Goal: Transaction & Acquisition: Download file/media

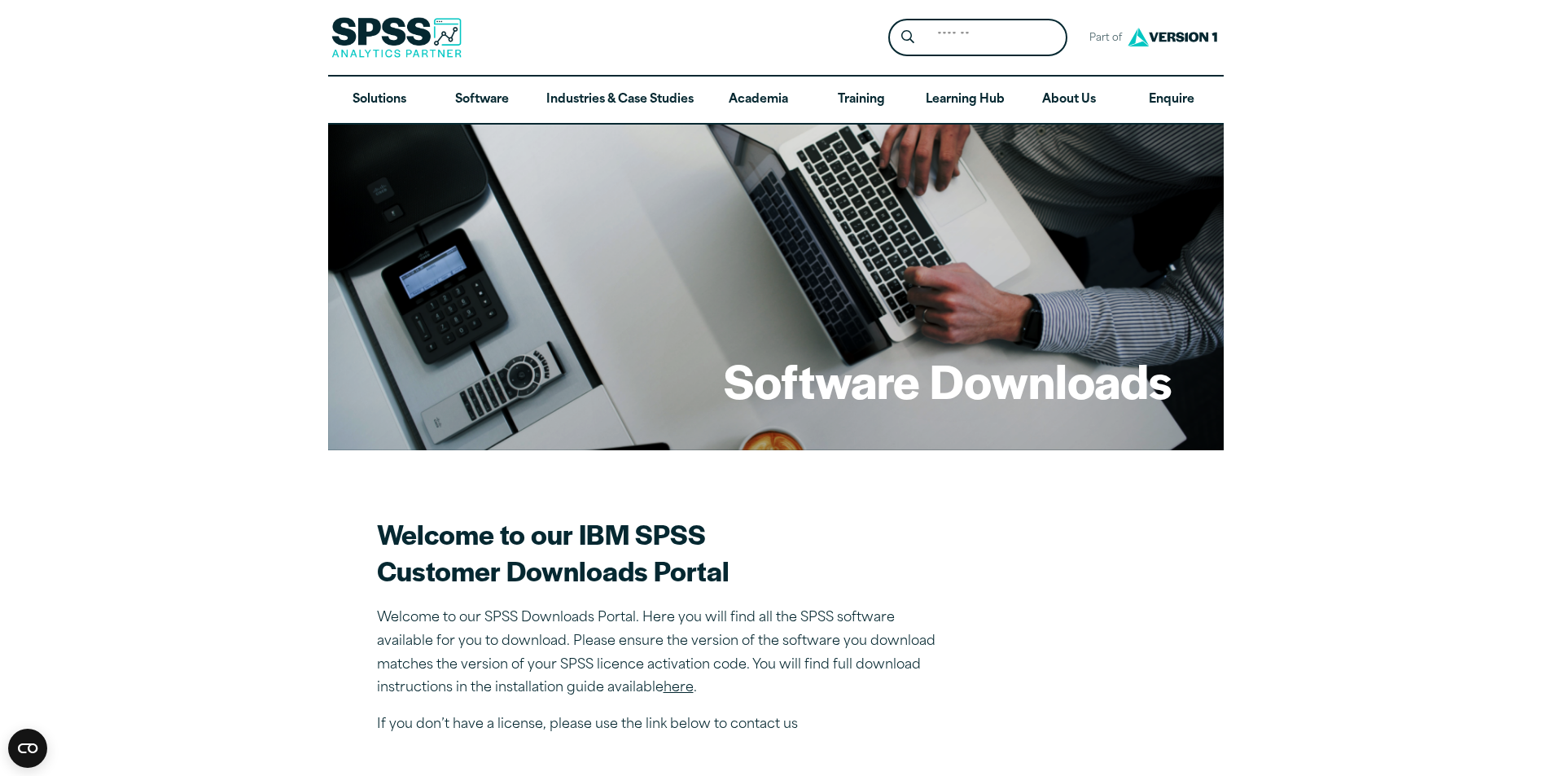
drag, startPoint x: 969, startPoint y: 588, endPoint x: 939, endPoint y: 572, distance: 33.9
click at [969, 588] on section "Welcome to our IBM SPSS Customer Downloads Portal Welcome to our SPSS Downloads…" at bounding box center [776, 625] width 798 height 221
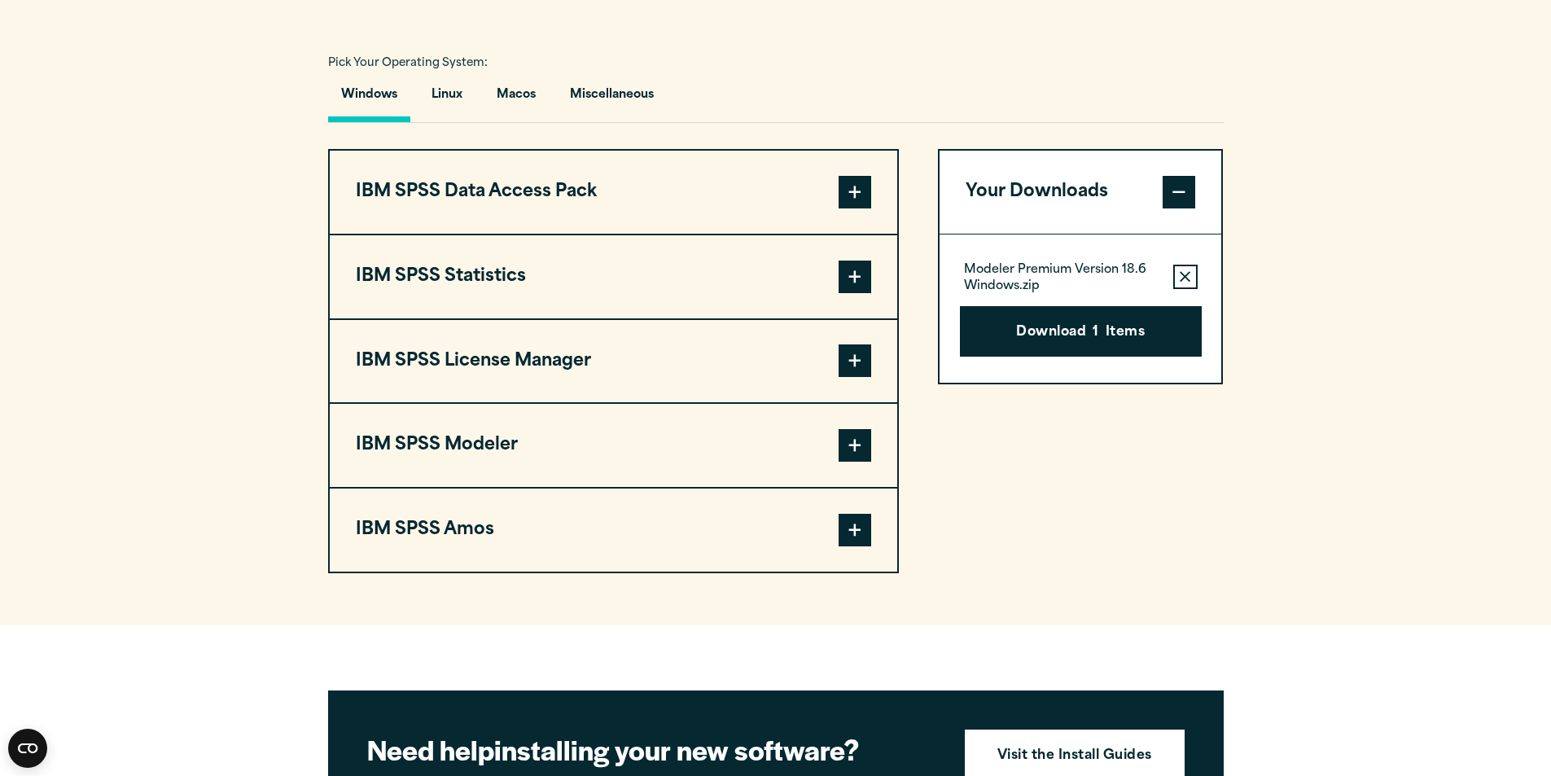
scroll to position [1221, 0]
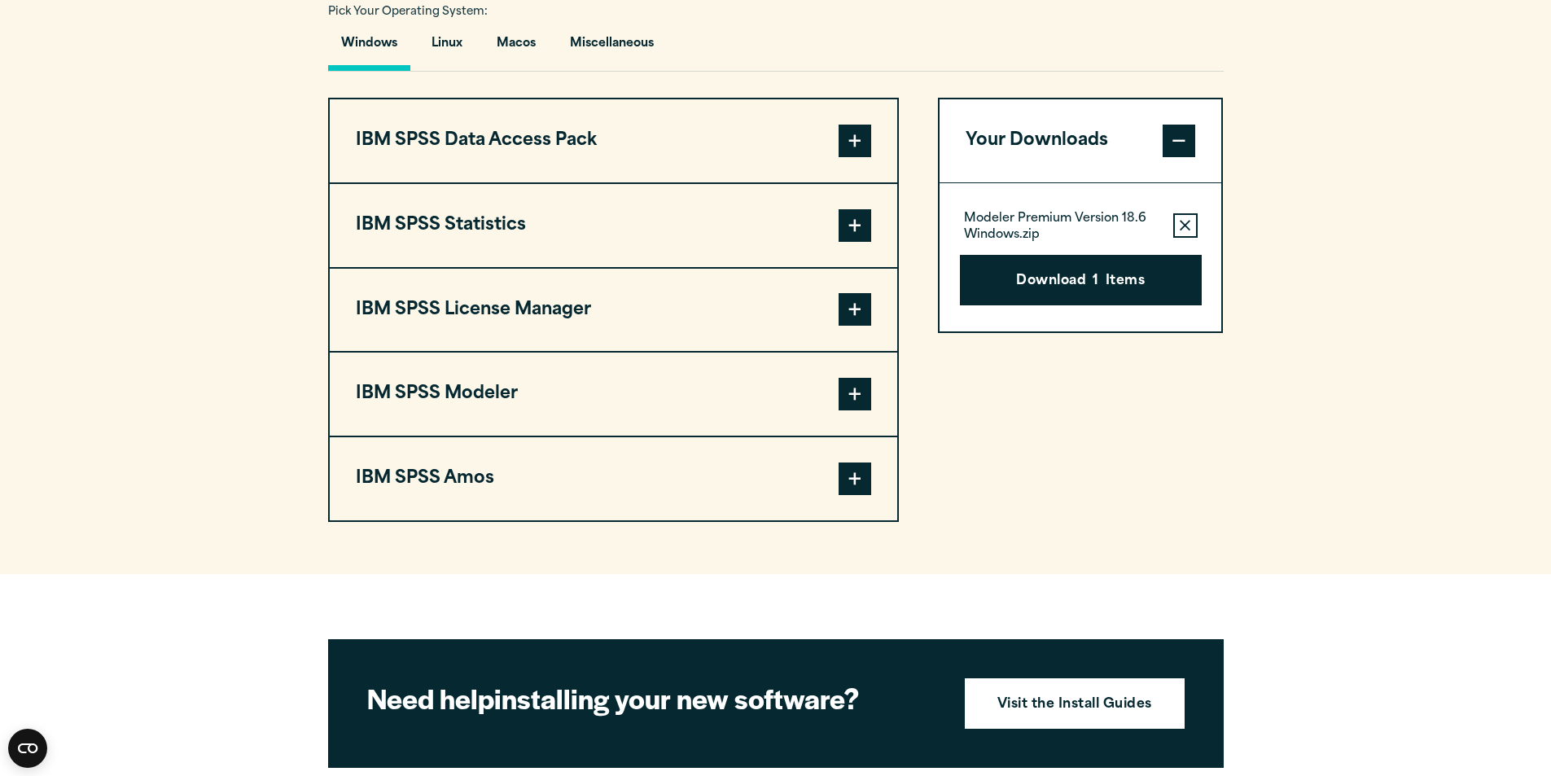
drag, startPoint x: 887, startPoint y: 399, endPoint x: 871, endPoint y: 399, distance: 15.5
click at [884, 399] on button "IBM SPSS Modeler" at bounding box center [614, 394] width 568 height 83
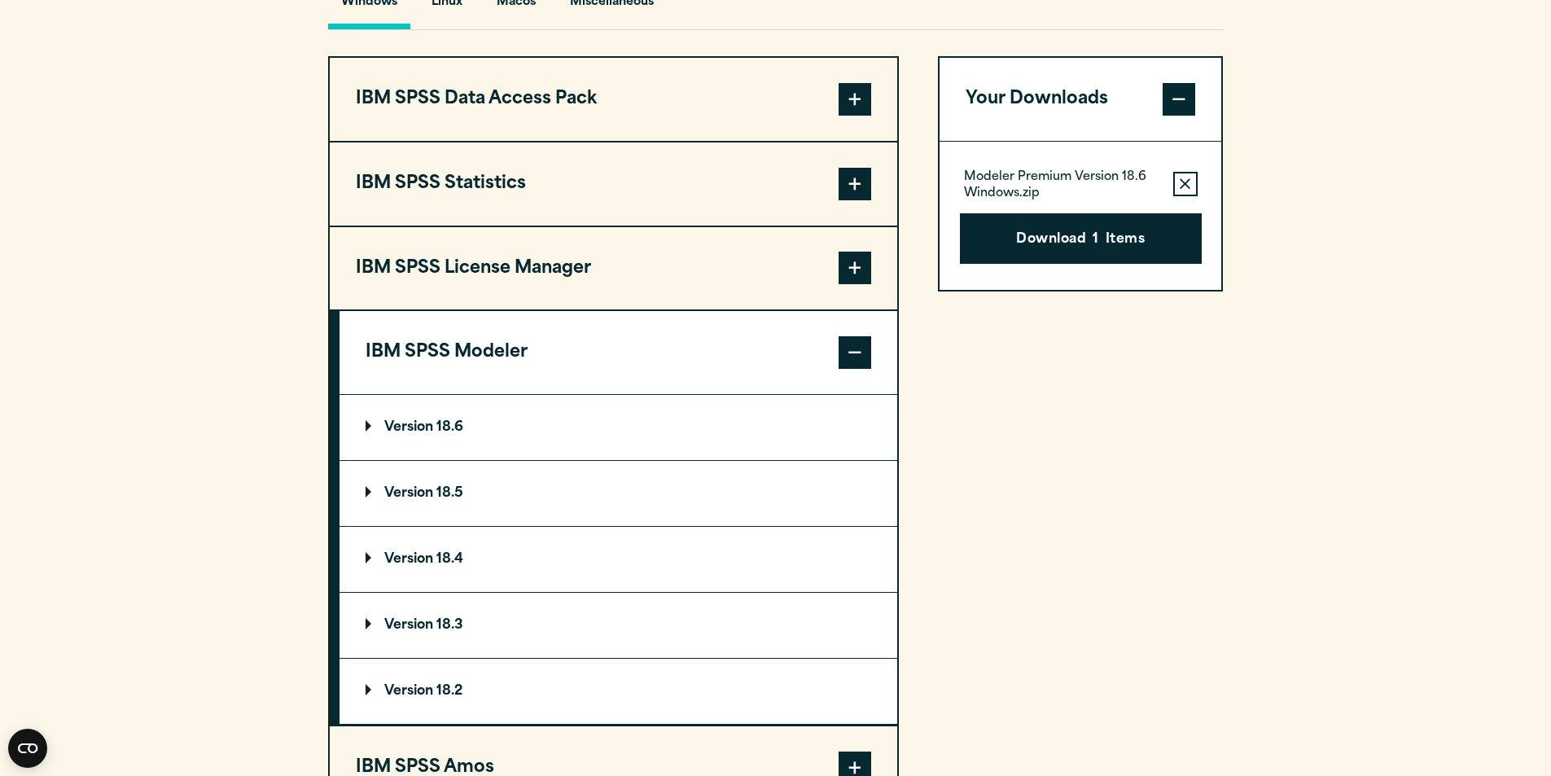
scroll to position [1303, 0]
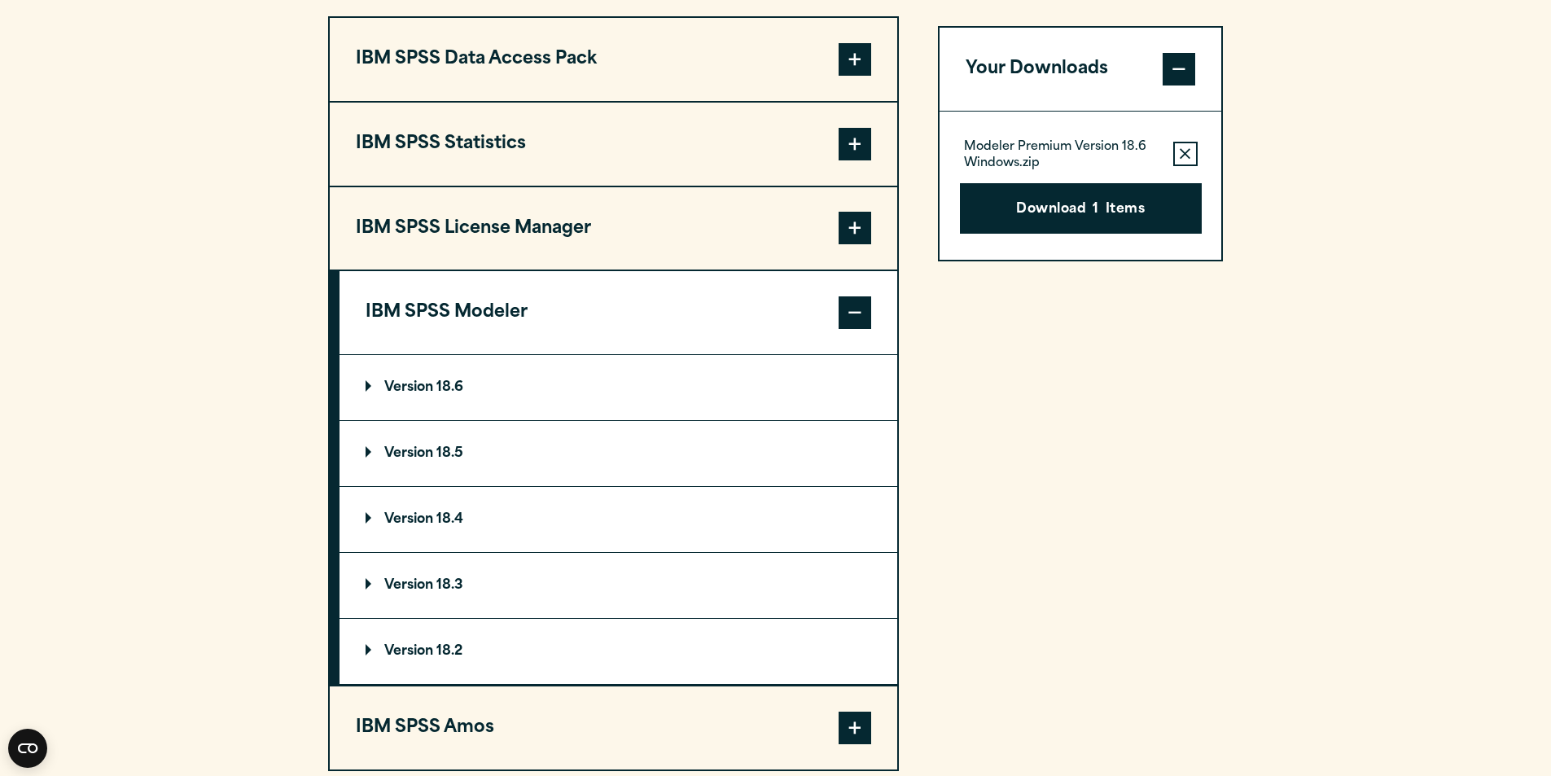
click at [834, 400] on summary "Version 18.6" at bounding box center [619, 387] width 558 height 65
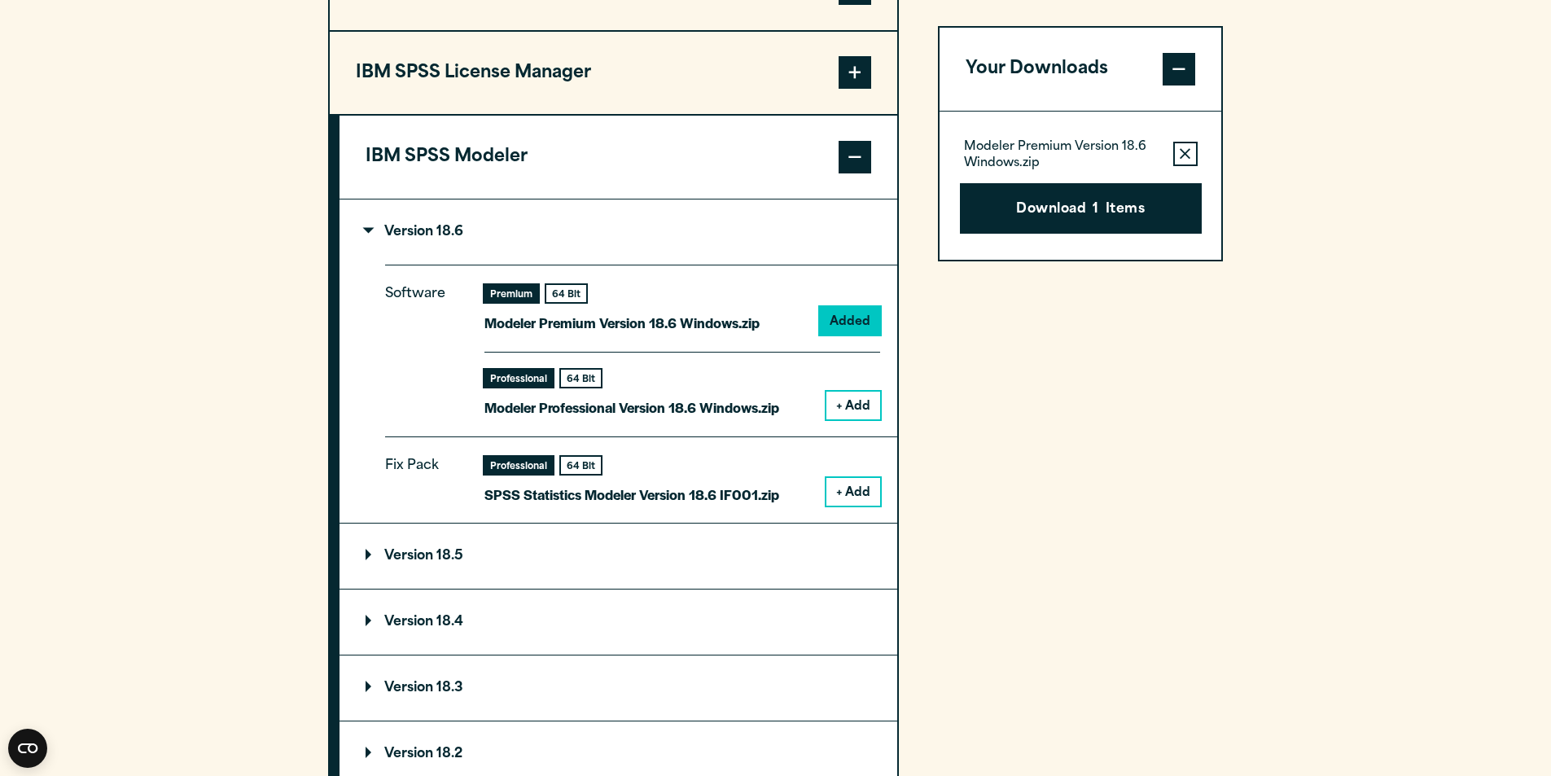
scroll to position [1466, 0]
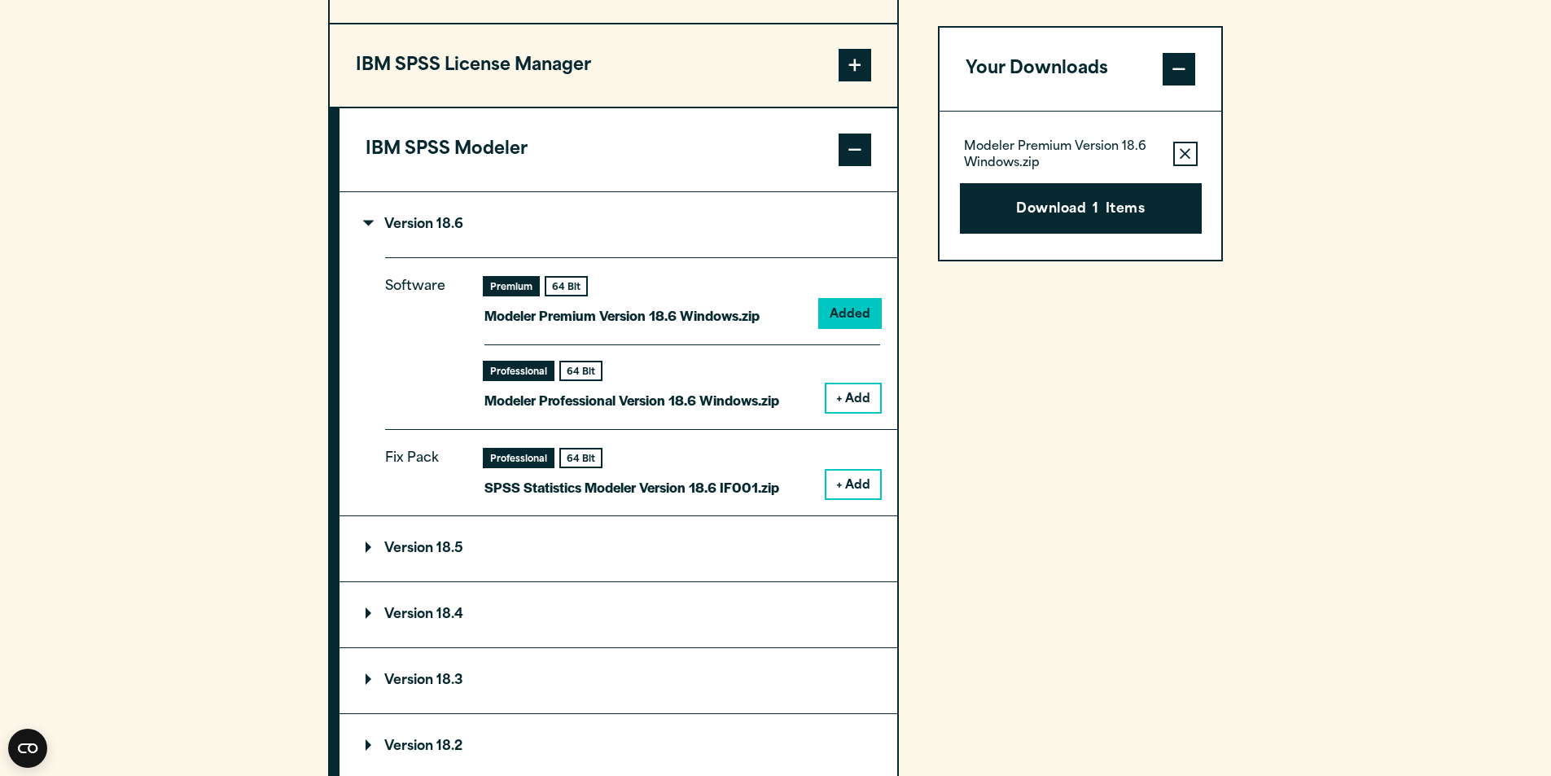
click at [430, 228] on p "Version 18.6" at bounding box center [415, 224] width 98 height 13
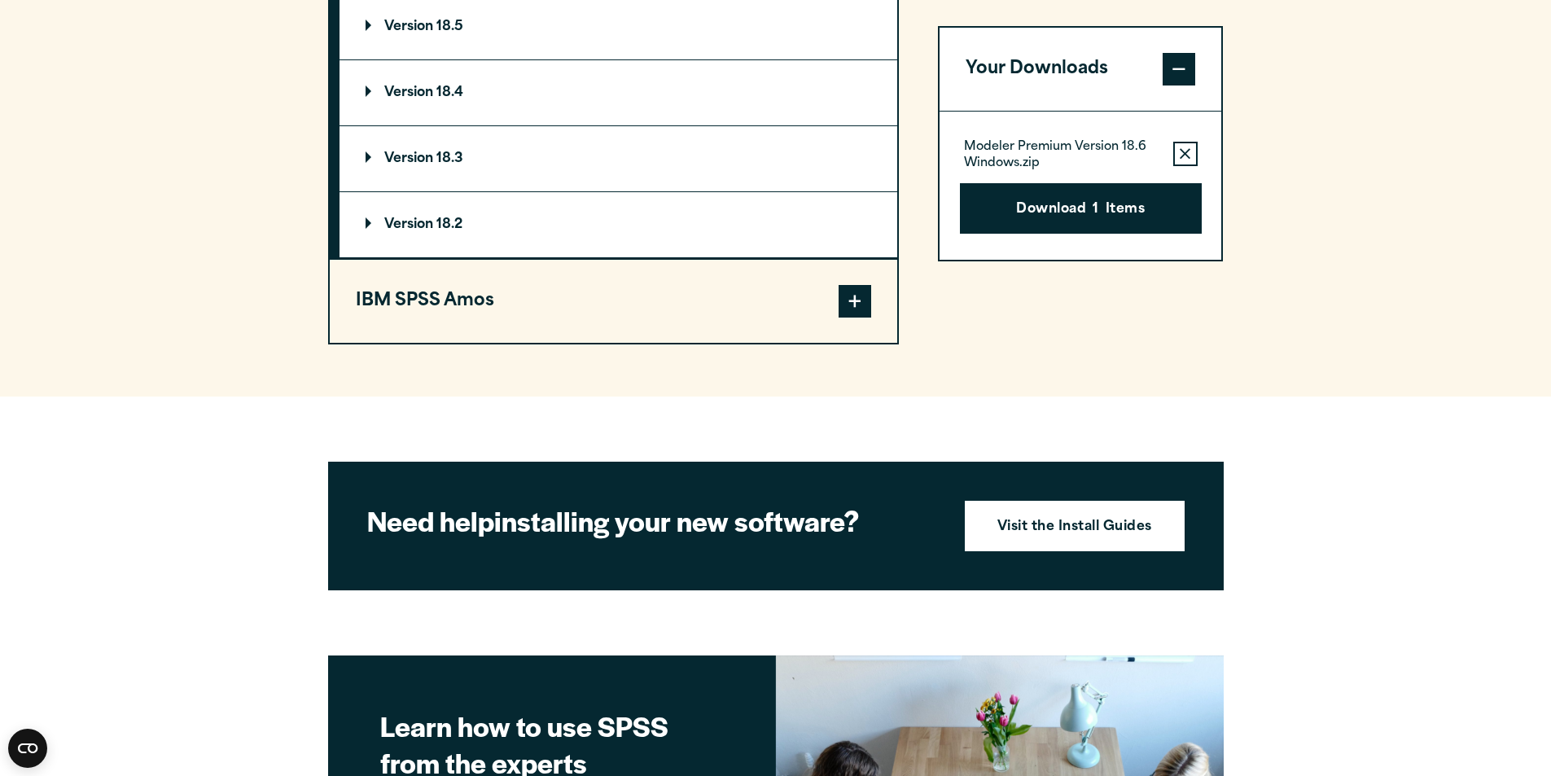
scroll to position [1791, 0]
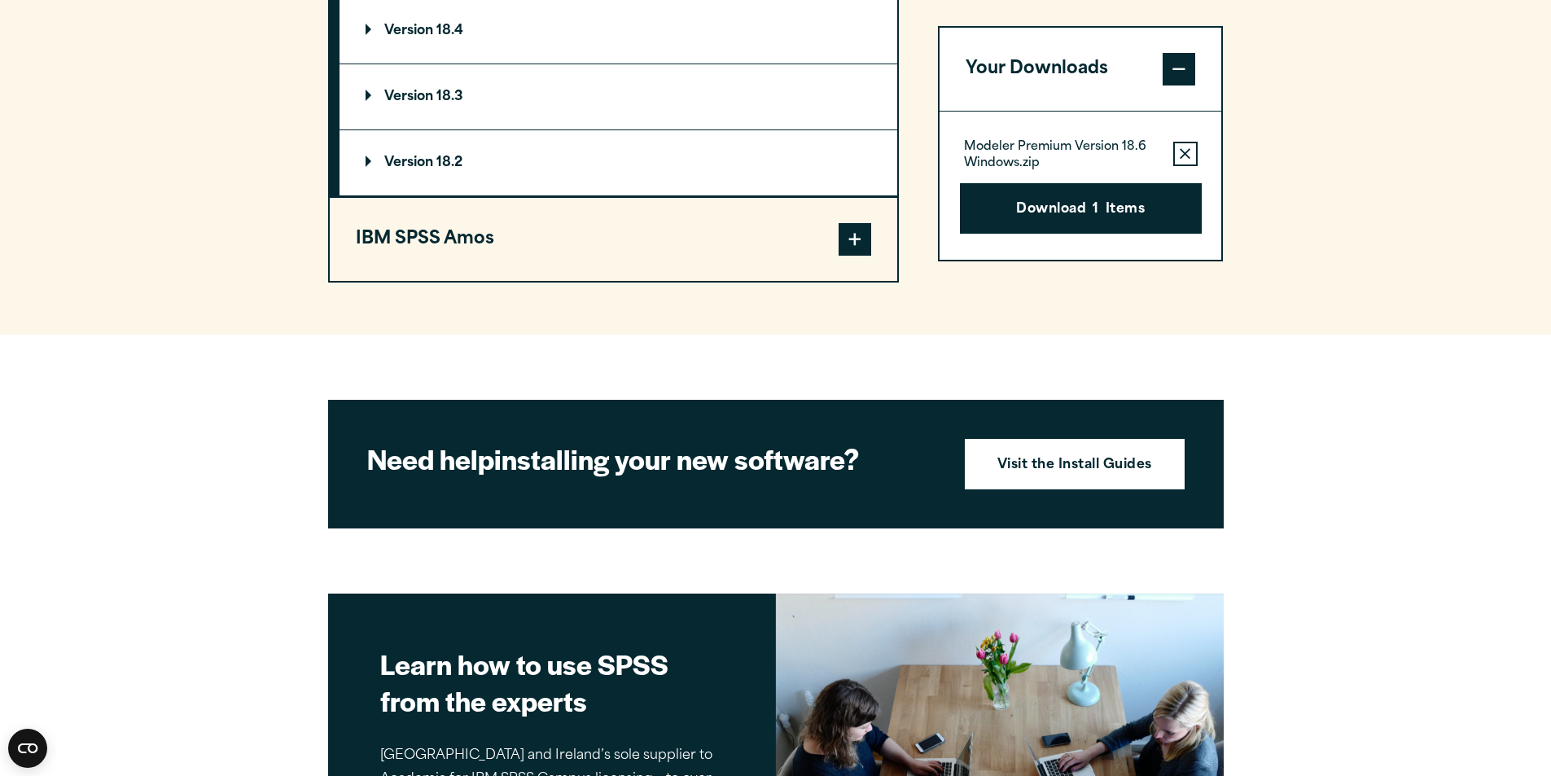
click at [381, 178] on summary "Version 18.2" at bounding box center [619, 162] width 558 height 65
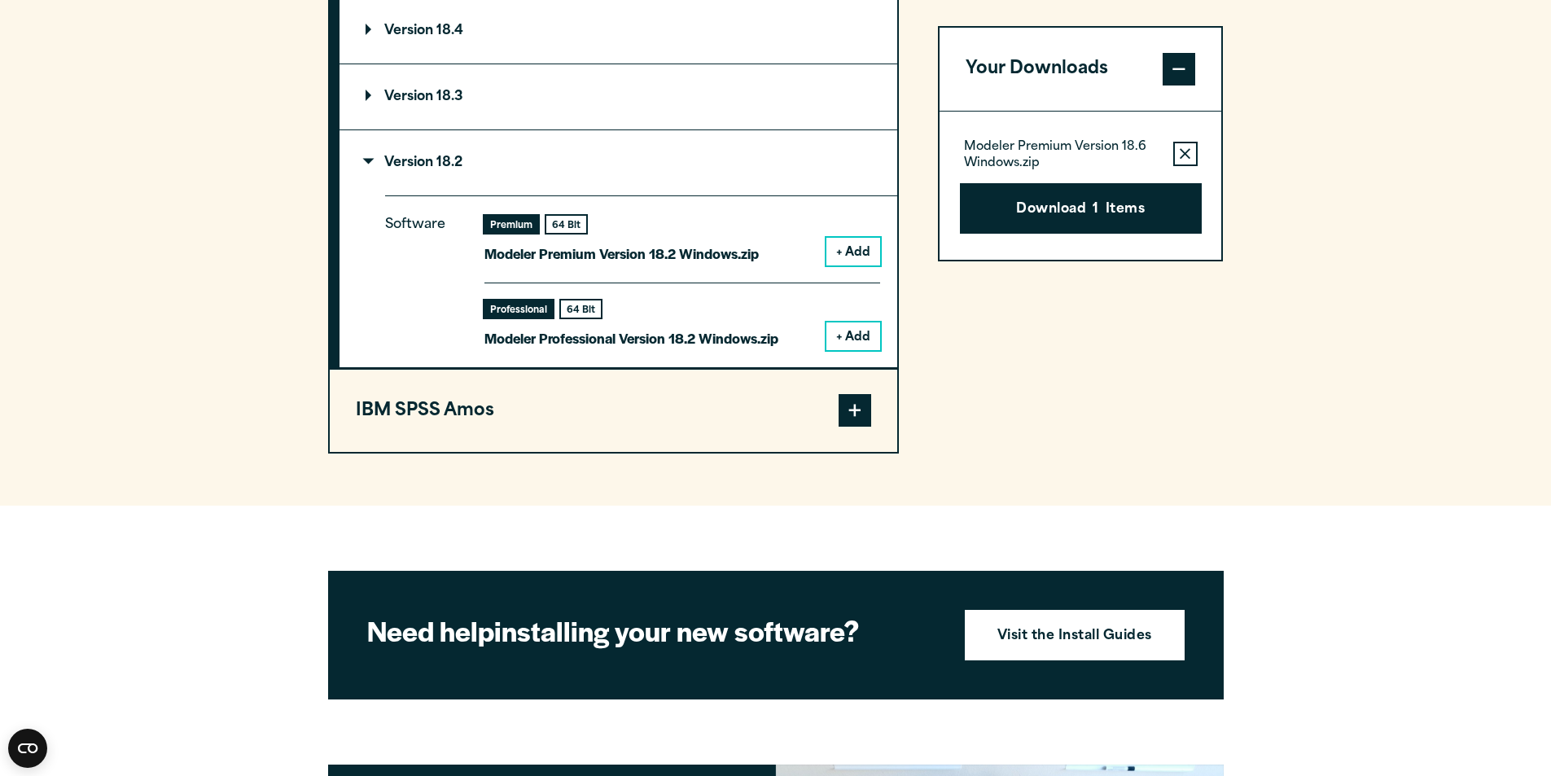
click at [389, 174] on summary "Version 18.2" at bounding box center [619, 162] width 558 height 65
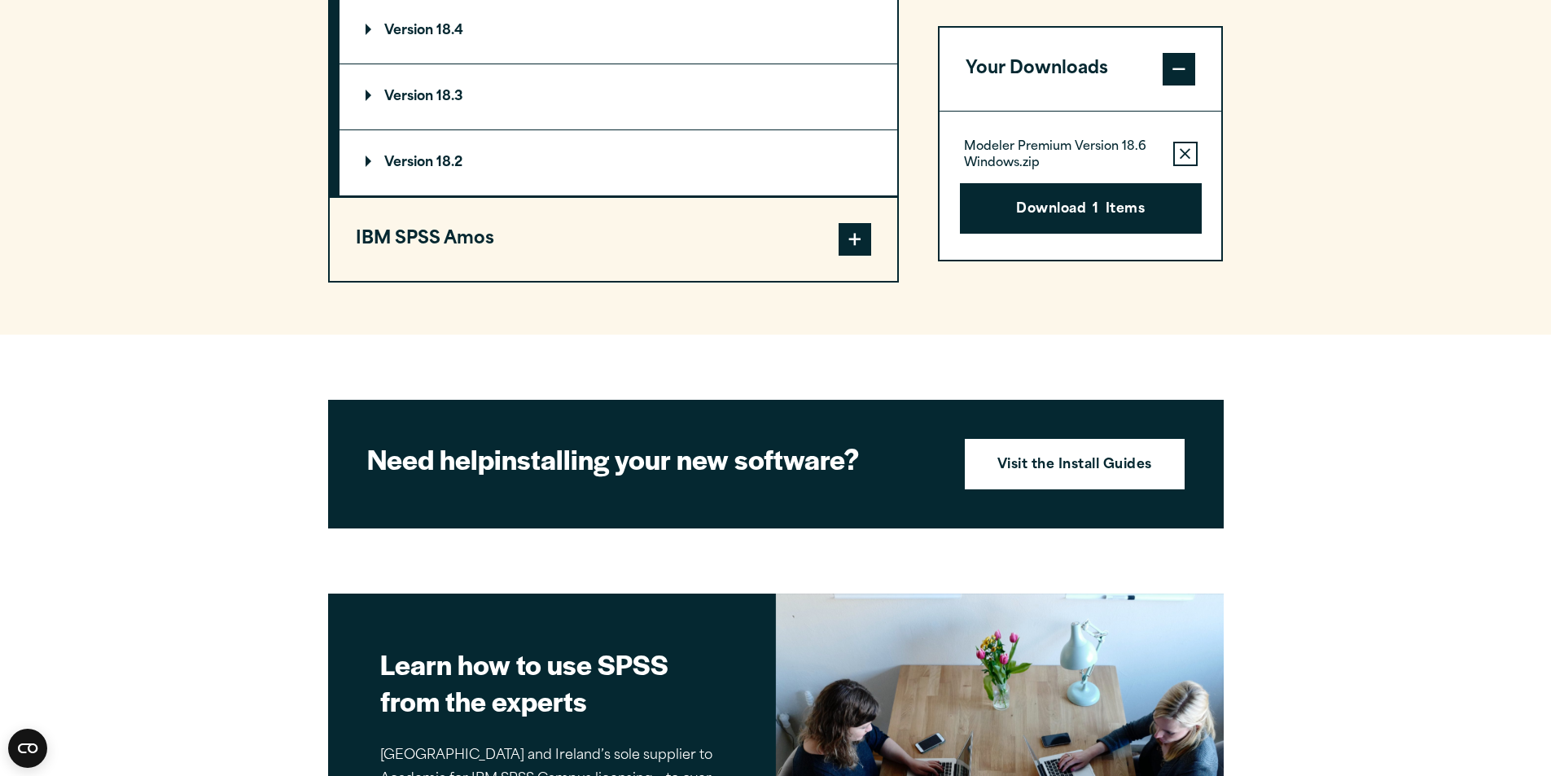
click at [455, 251] on button "IBM SPSS Amos" at bounding box center [614, 239] width 568 height 83
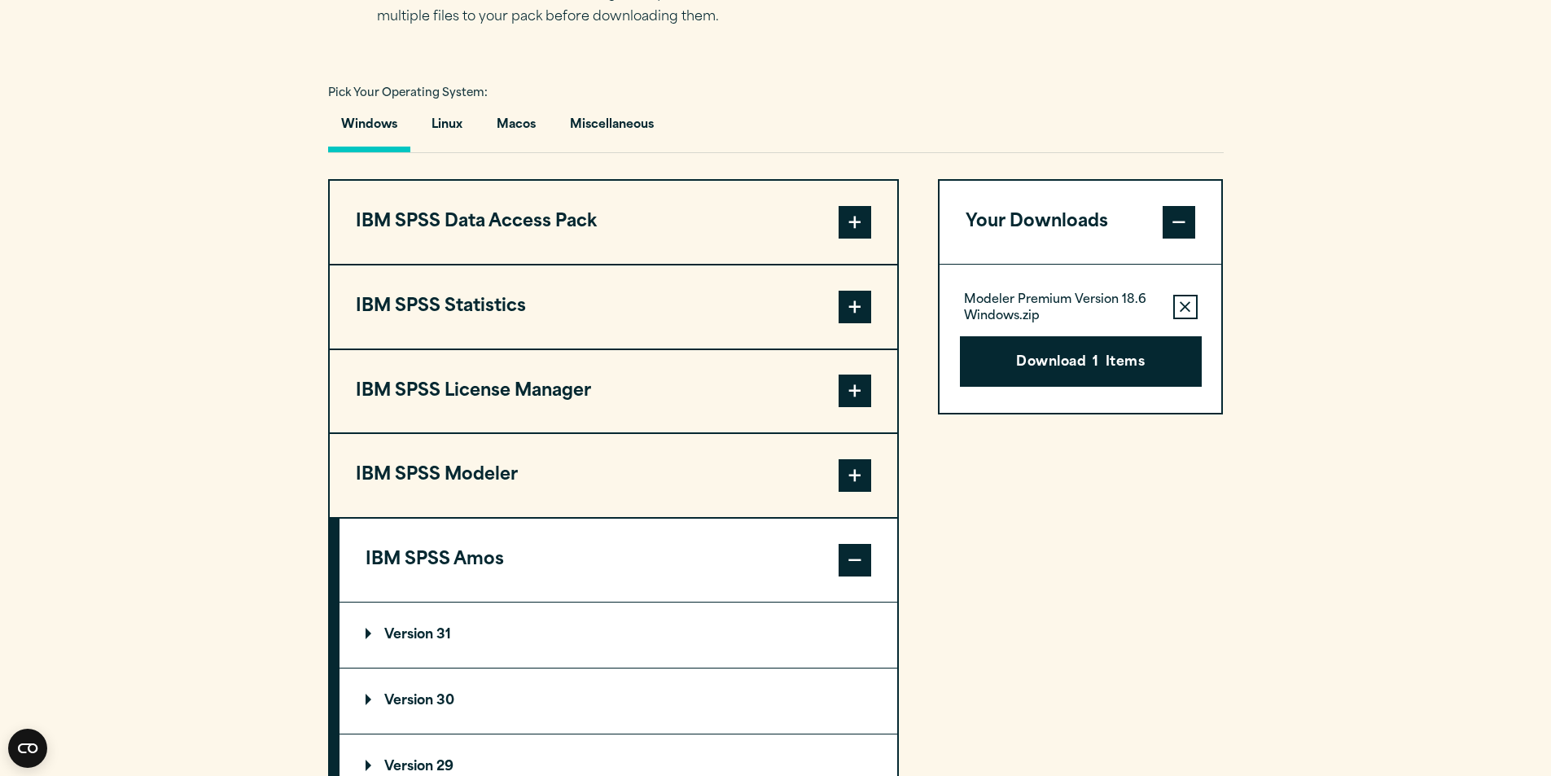
drag, startPoint x: 646, startPoint y: 644, endPoint x: 641, endPoint y: 635, distance: 10.2
click at [642, 642] on summary "Version 31" at bounding box center [619, 635] width 558 height 65
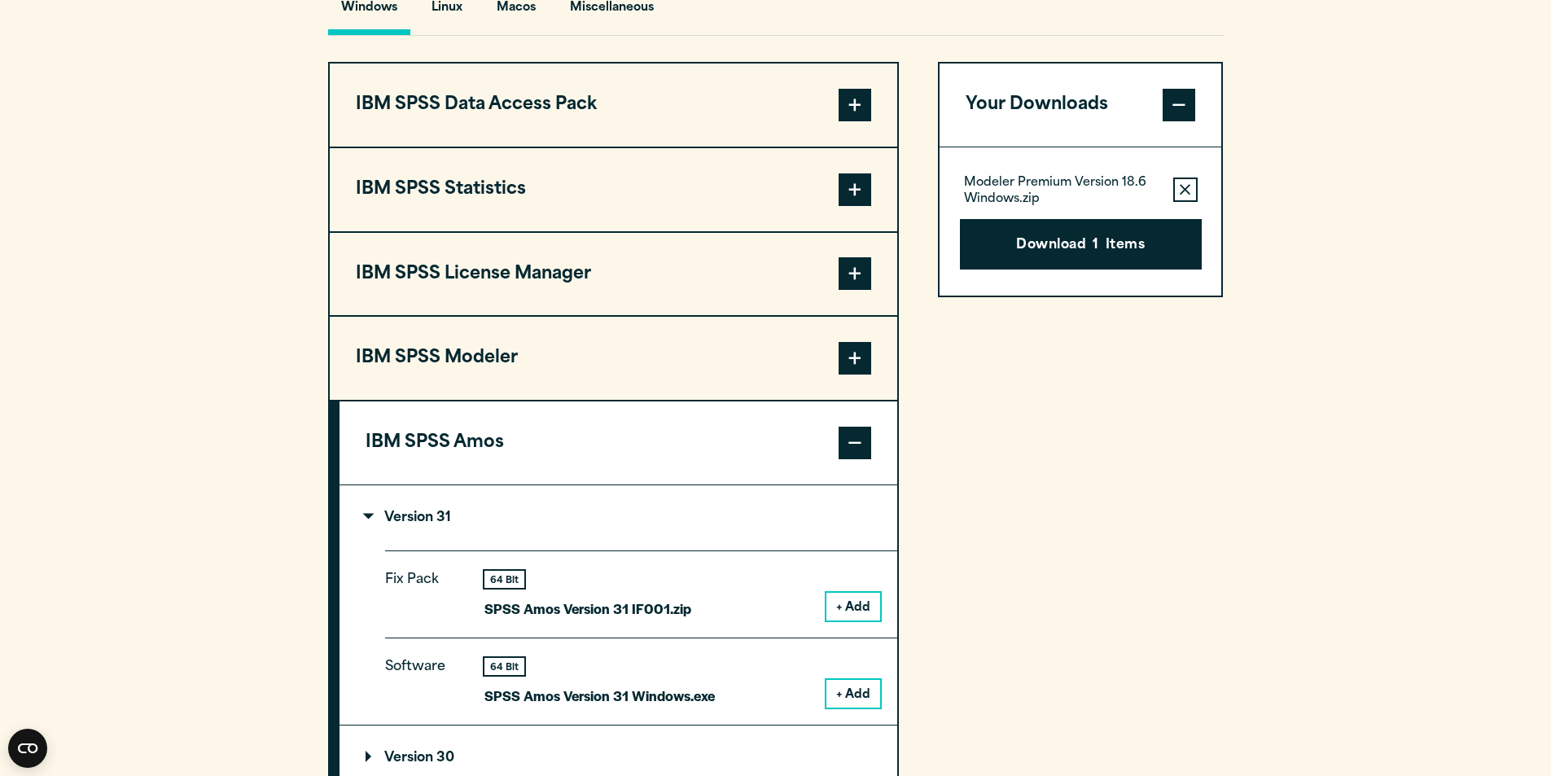
scroll to position [1466, 0]
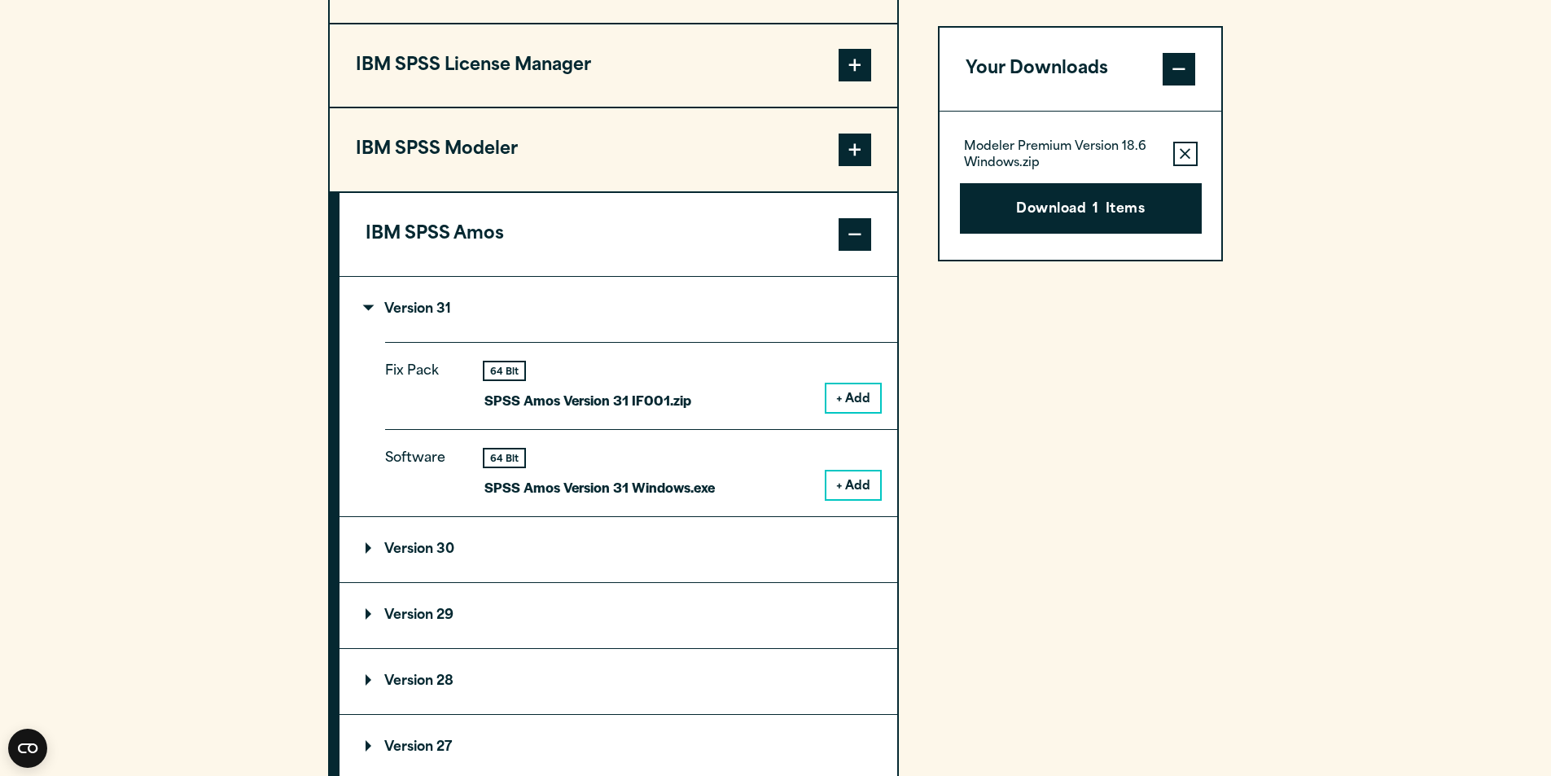
click at [709, 241] on button "IBM SPSS Amos" at bounding box center [619, 234] width 558 height 83
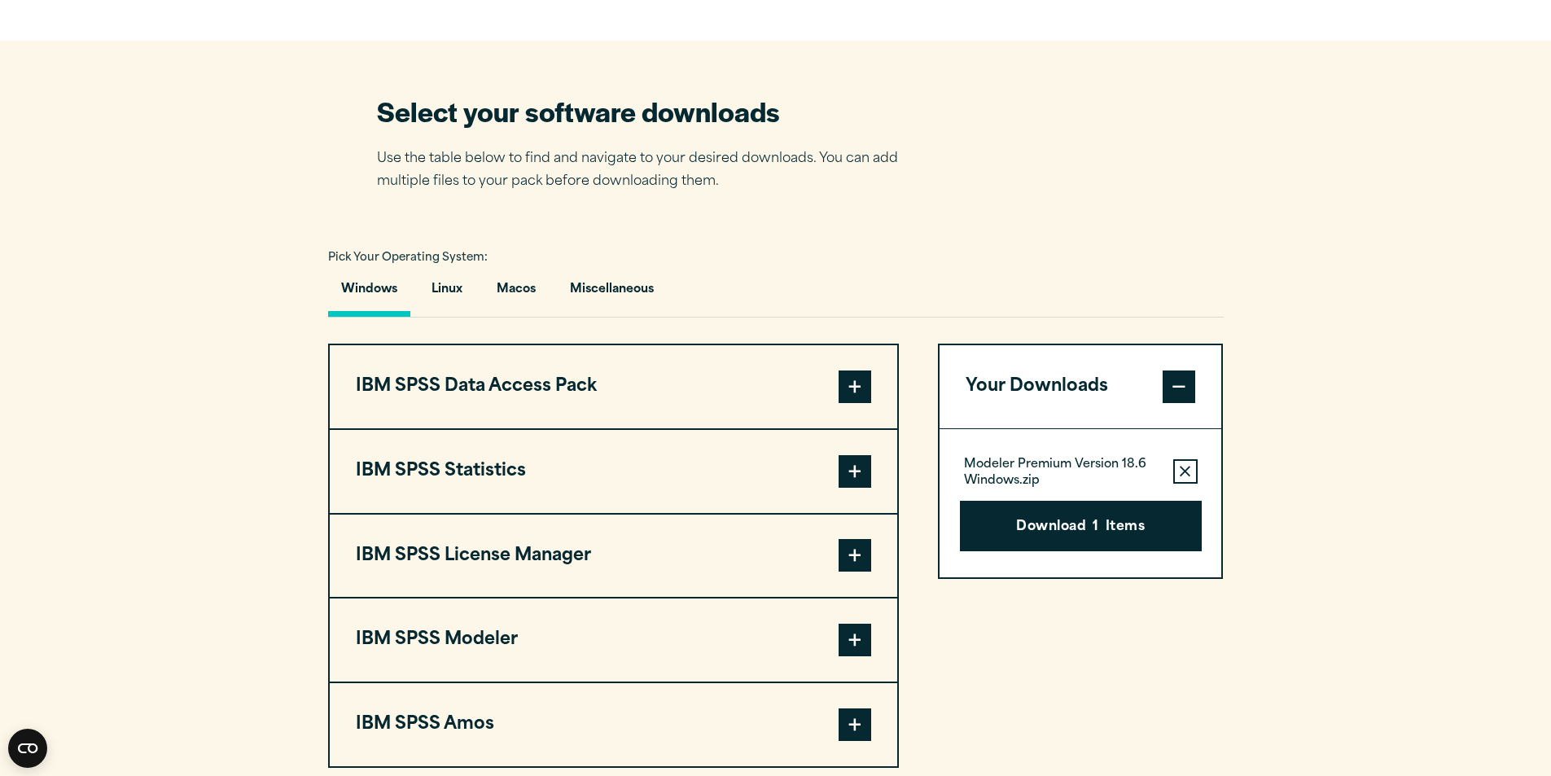
scroll to position [977, 0]
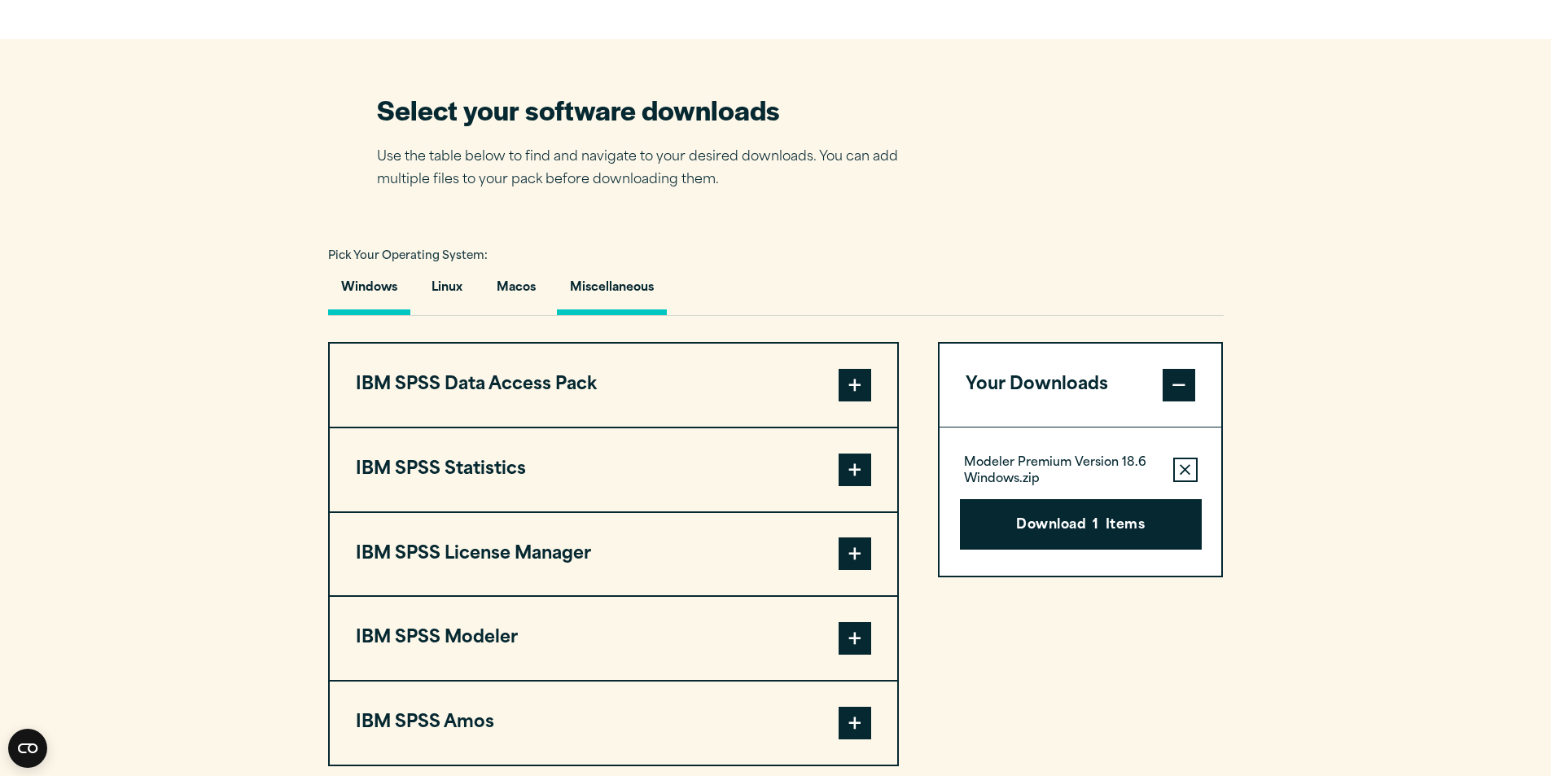
click at [658, 283] on button "Miscellaneous" at bounding box center [612, 292] width 110 height 46
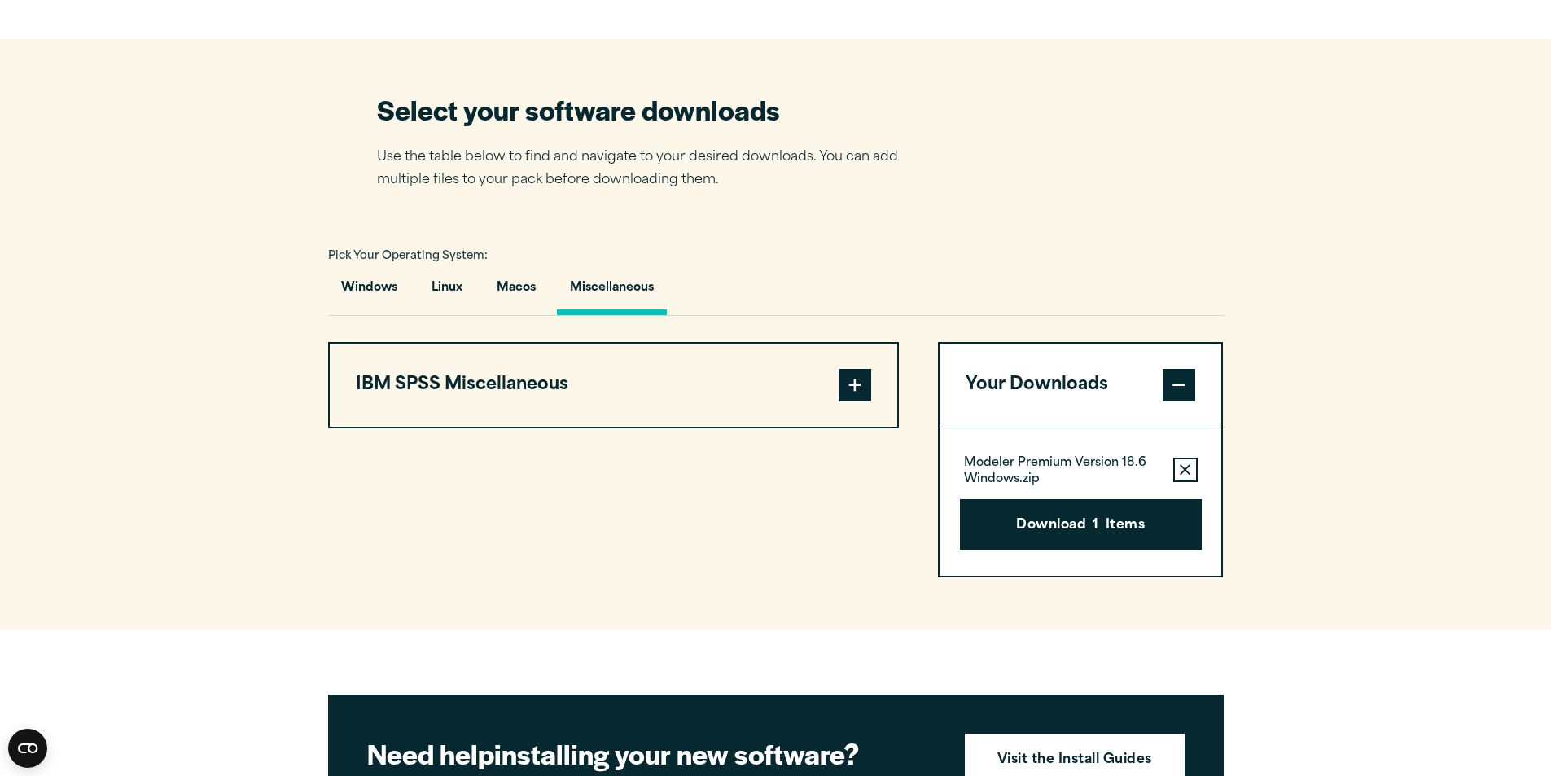
click at [712, 371] on button "IBM SPSS Miscellaneous" at bounding box center [614, 385] width 568 height 83
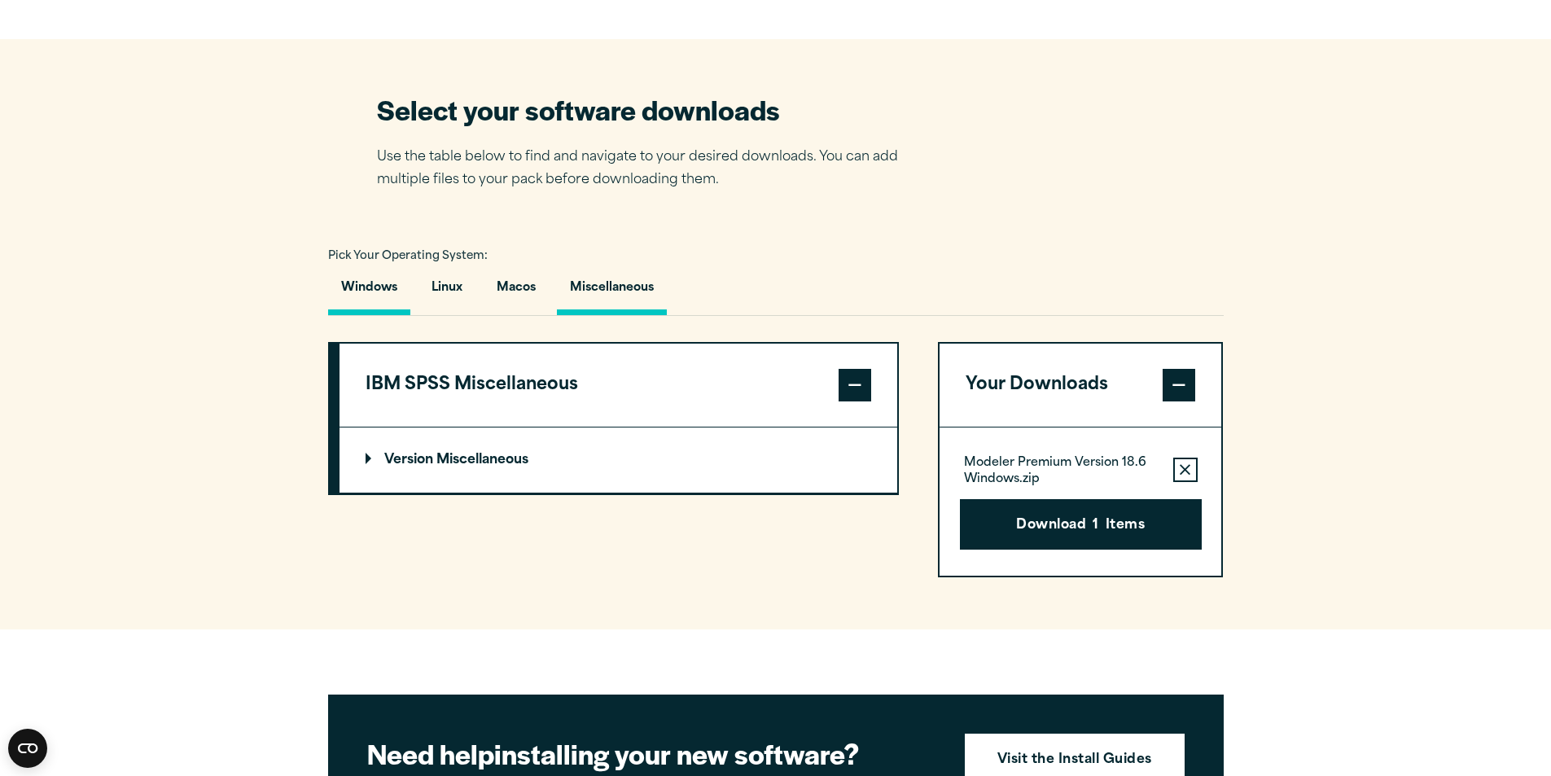
click at [364, 292] on button "Windows" at bounding box center [369, 292] width 82 height 46
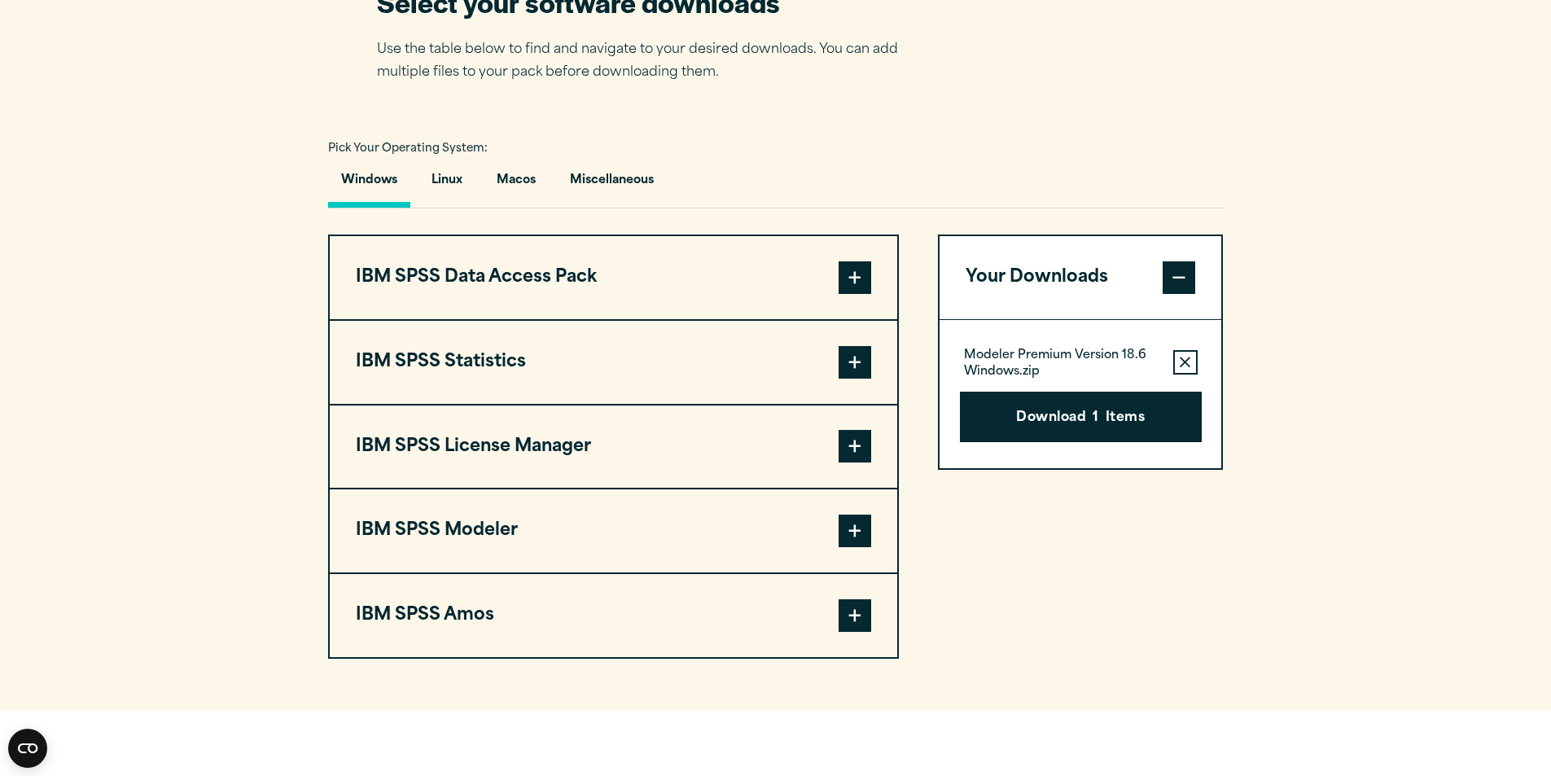
scroll to position [1266, 0]
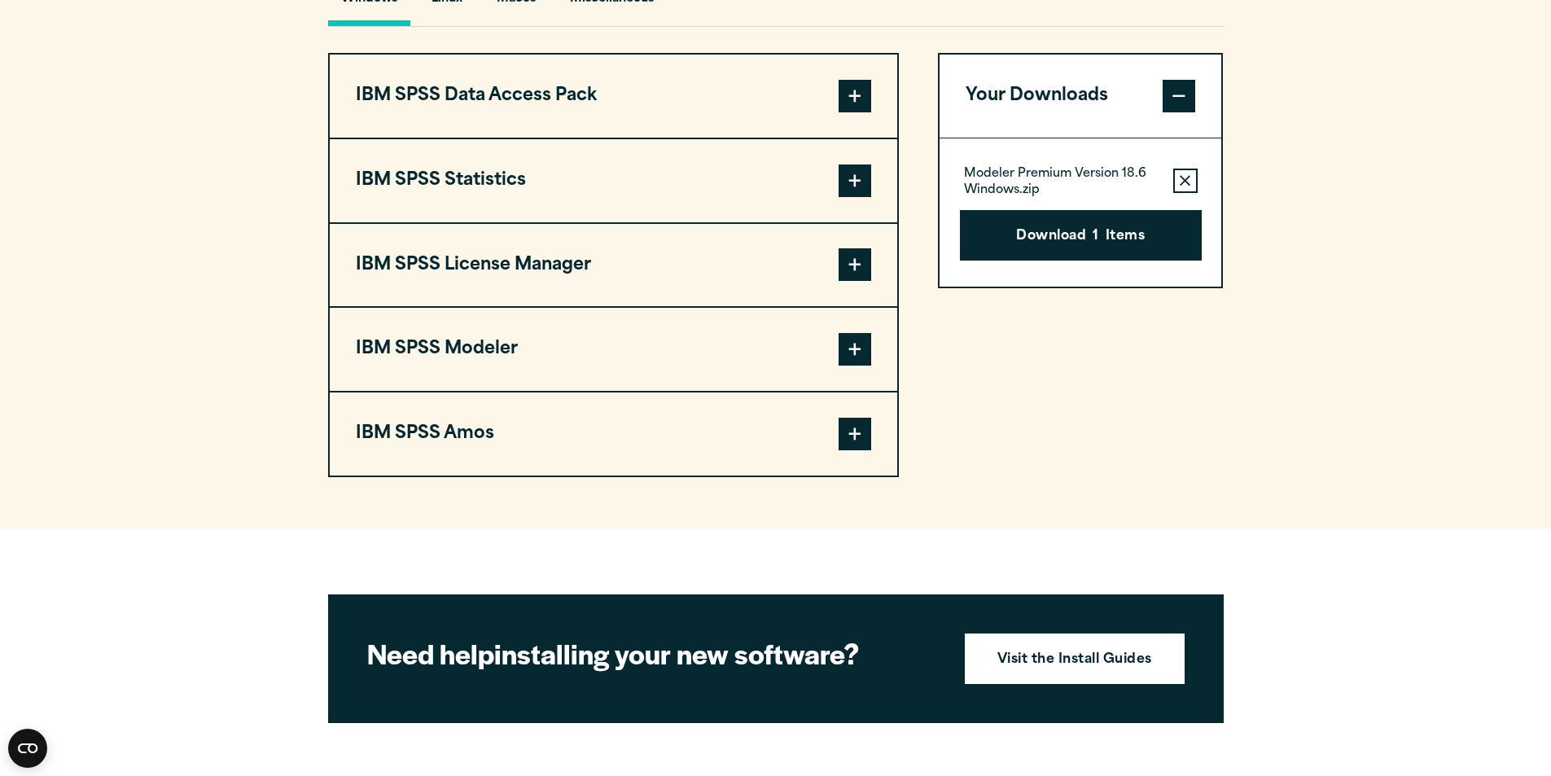
click at [746, 356] on button "IBM SPSS Modeler" at bounding box center [614, 349] width 568 height 83
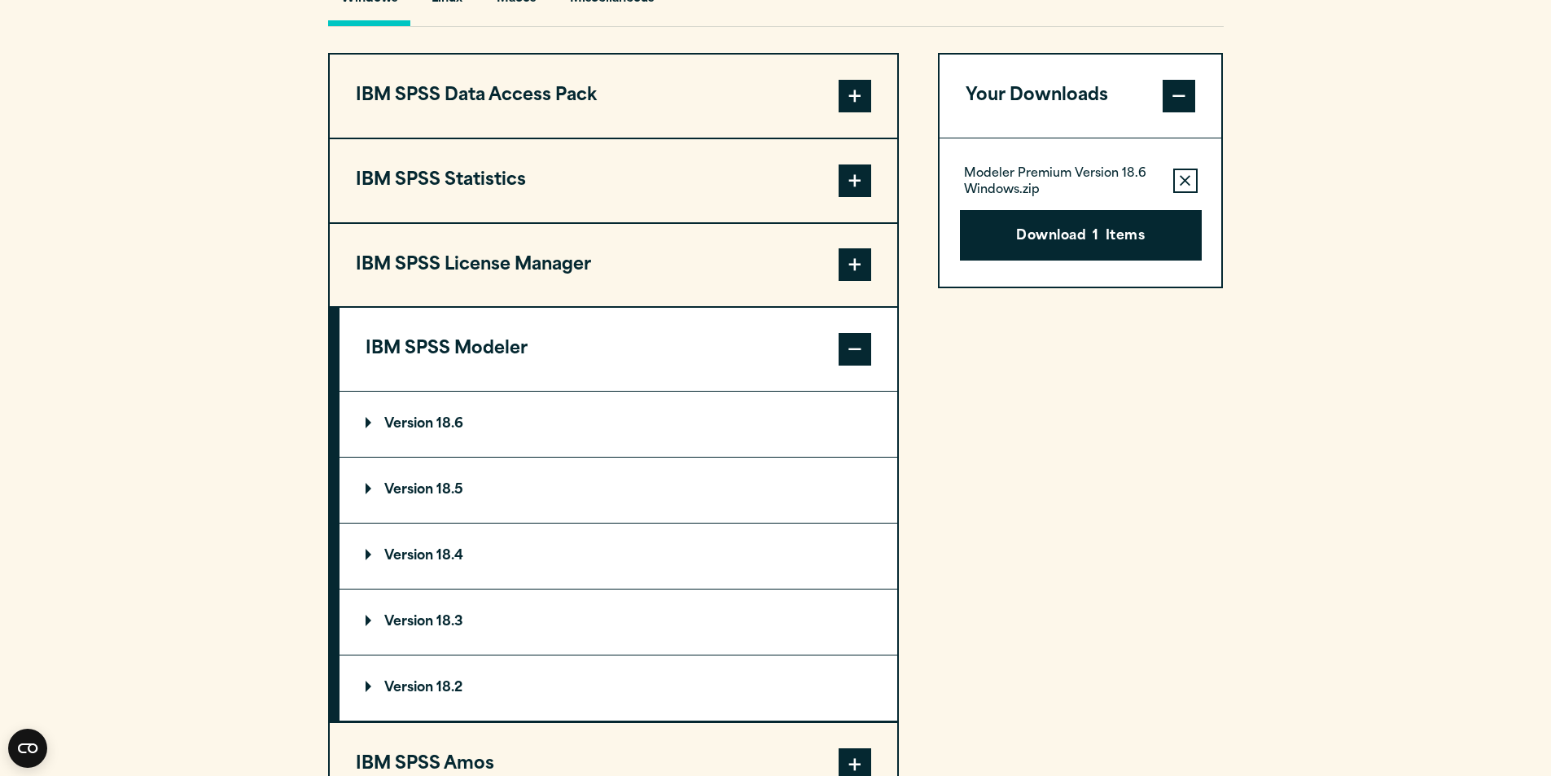
click at [721, 432] on summary "Version 18.6" at bounding box center [619, 424] width 558 height 65
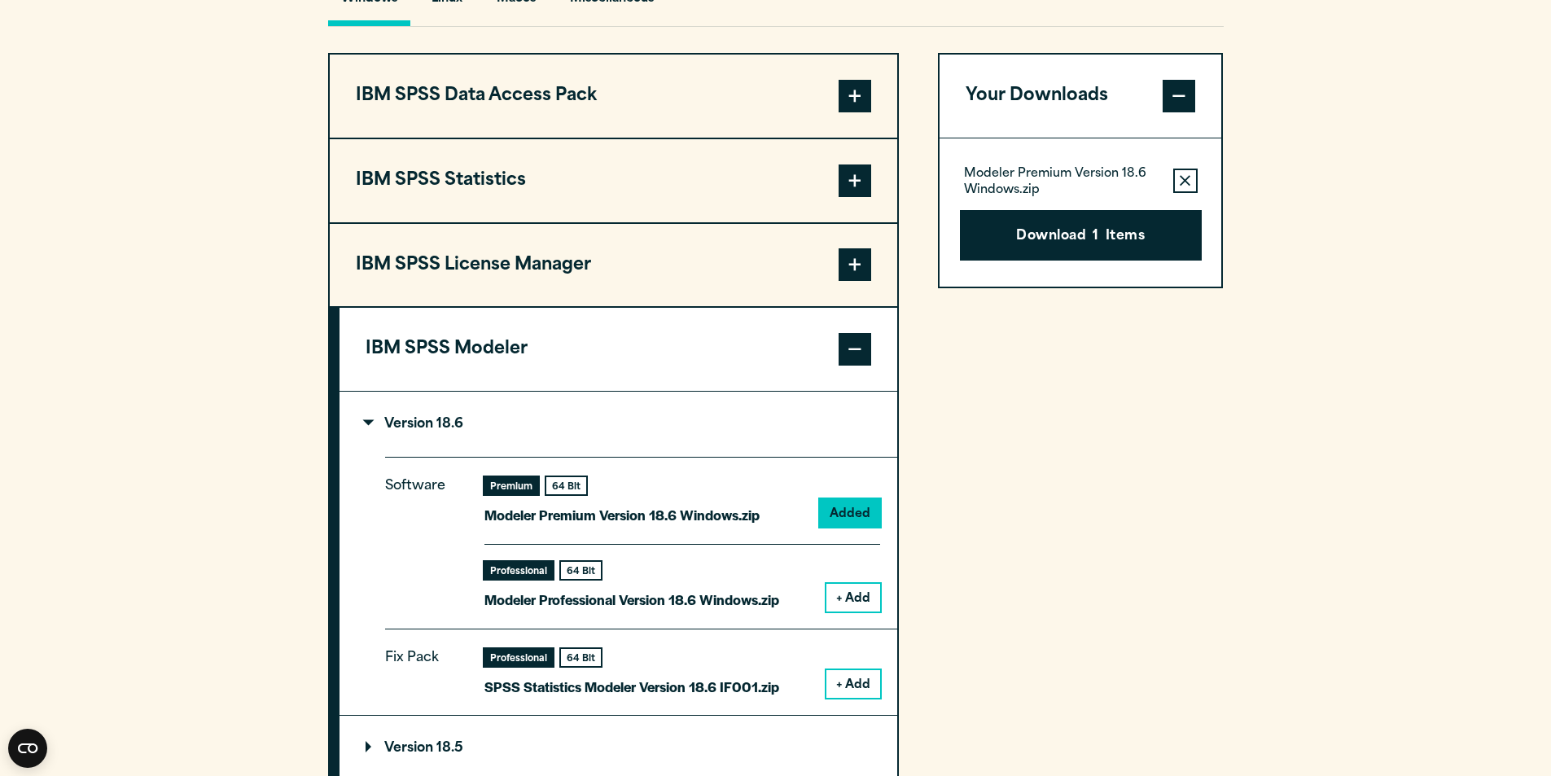
click at [863, 616] on div "Software Premium 64 Bit Modeler Premium Version 18.6 Windows.zip Added Professi…" at bounding box center [641, 542] width 512 height 171
drag, startPoint x: 859, startPoint y: 594, endPoint x: 871, endPoint y: 670, distance: 77.5
click at [858, 594] on button "+ Add" at bounding box center [853, 598] width 54 height 28
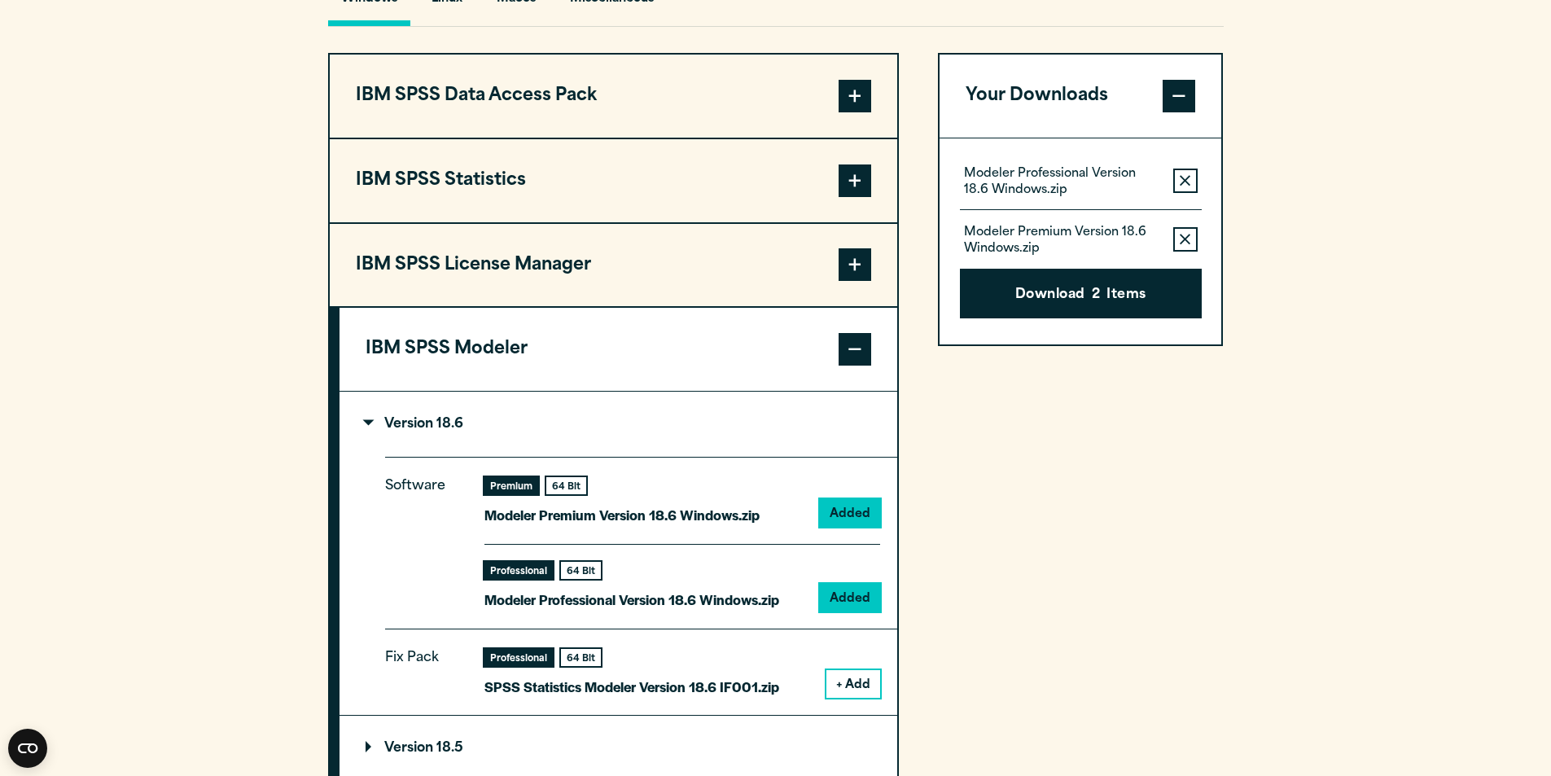
click at [863, 688] on button "+ Add" at bounding box center [853, 684] width 54 height 28
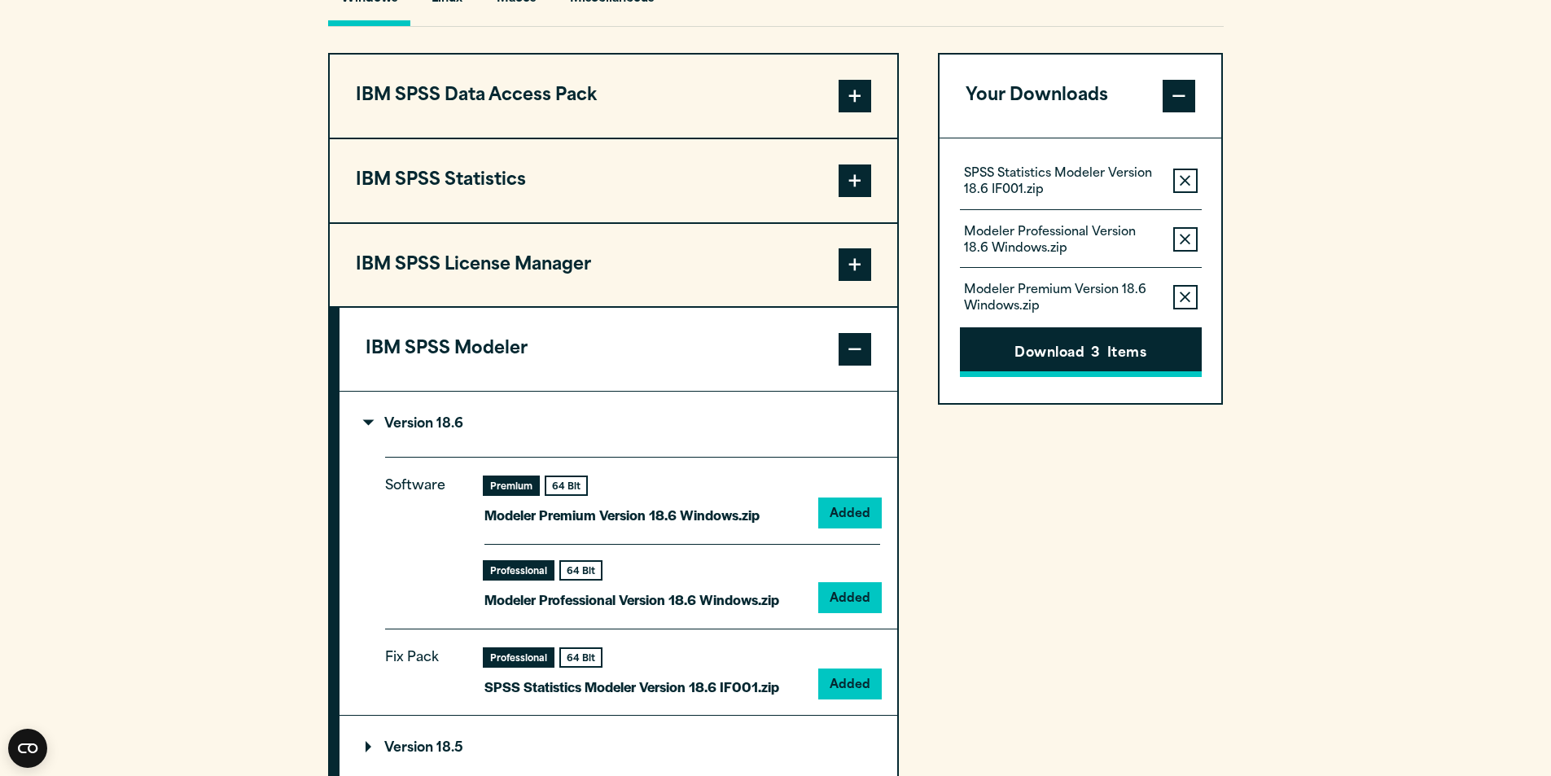
click at [1041, 351] on button "Download 3 Items" at bounding box center [1081, 352] width 242 height 50
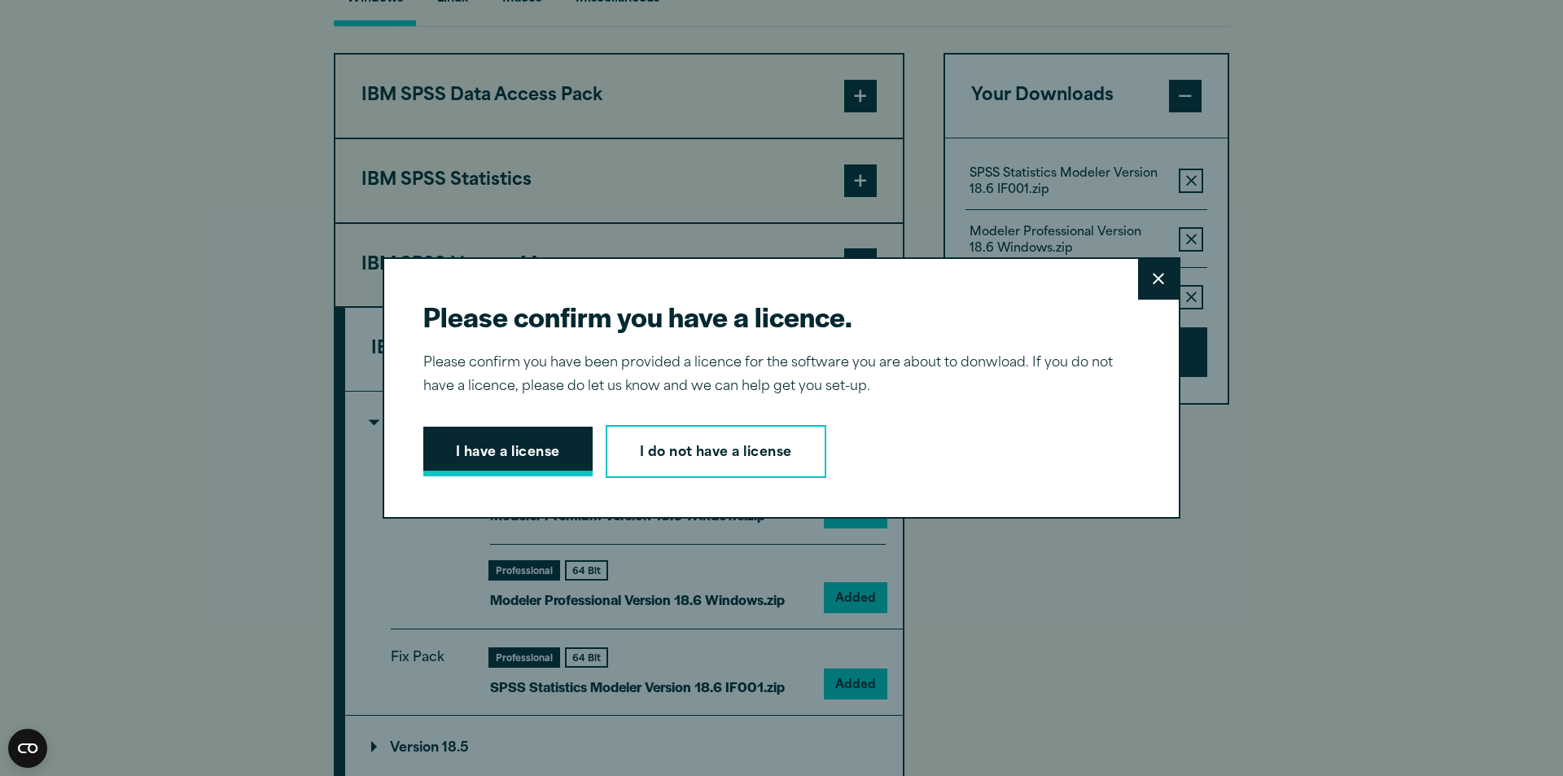
click at [534, 450] on button "I have a license" at bounding box center [507, 452] width 169 height 50
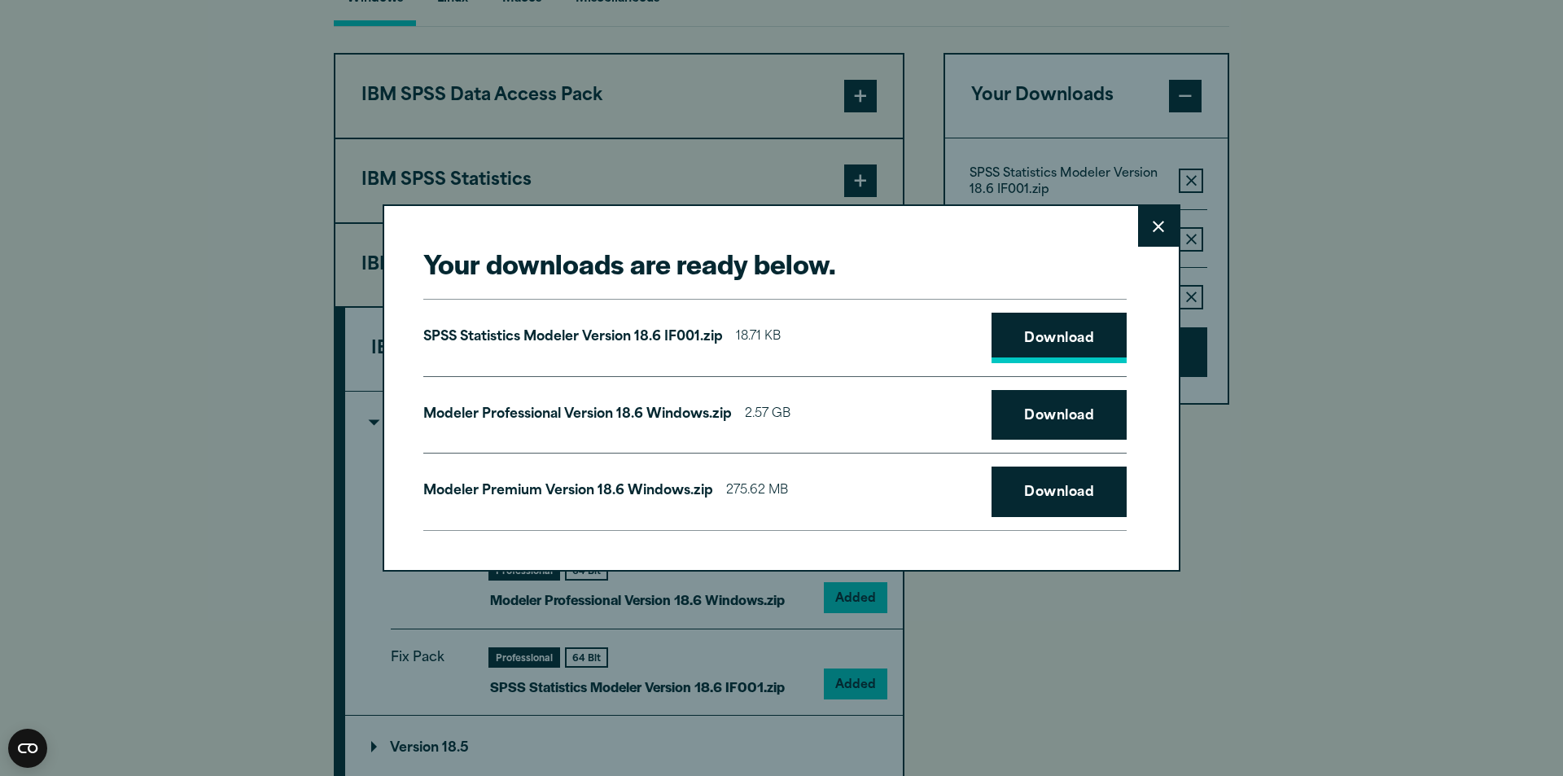
click at [1066, 344] on link "Download" at bounding box center [1059, 338] width 135 height 50
click at [1065, 402] on link "Download" at bounding box center [1059, 415] width 135 height 50
drag, startPoint x: 1063, startPoint y: 503, endPoint x: 1082, endPoint y: 502, distance: 18.8
click at [1063, 503] on link "Download" at bounding box center [1059, 492] width 135 height 50
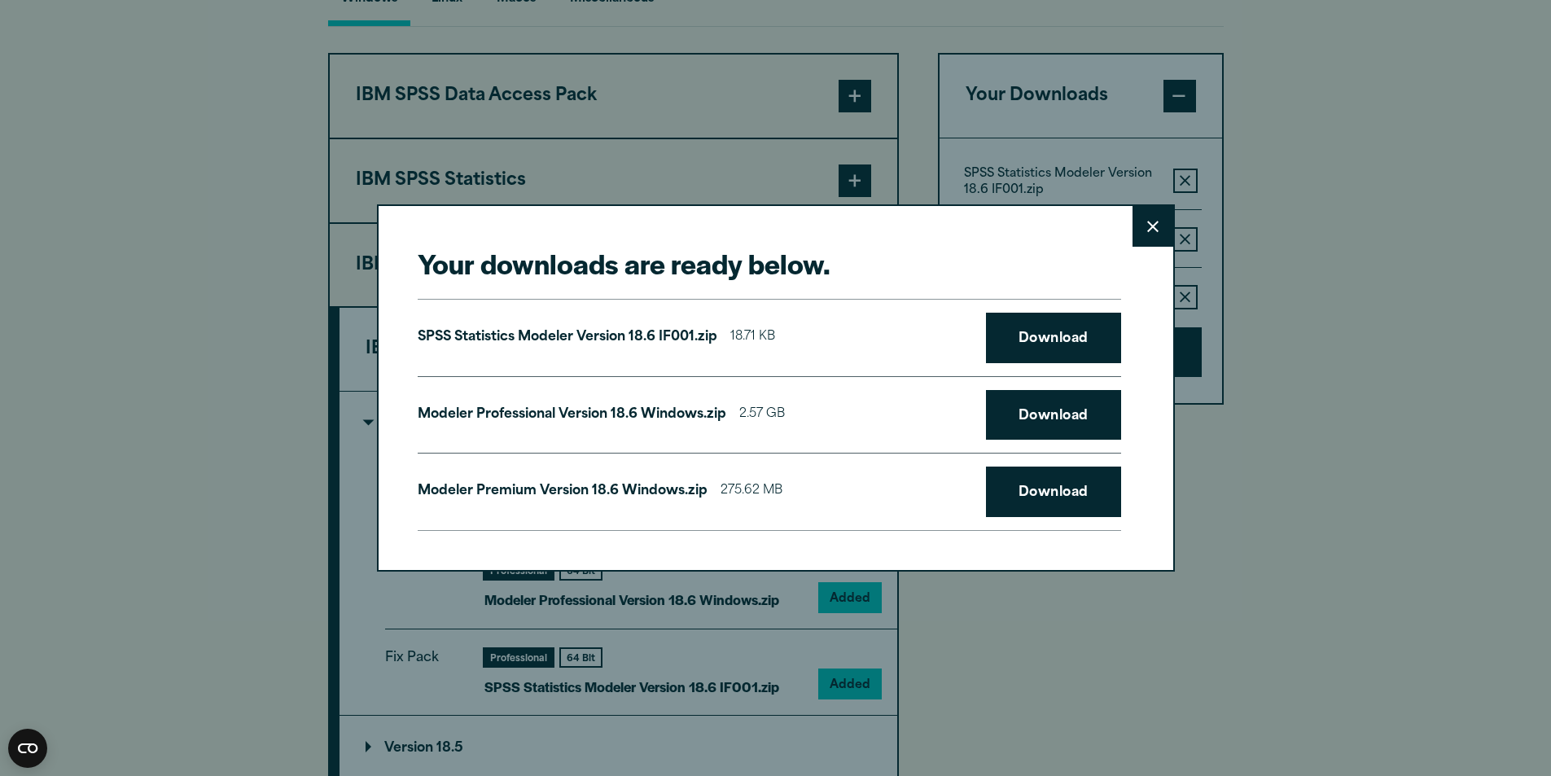
click at [1323, 130] on div "Your downloads are ready below. Close SPSS Statistics Modeler Version 18.6 IF00…" at bounding box center [775, 388] width 1551 height 776
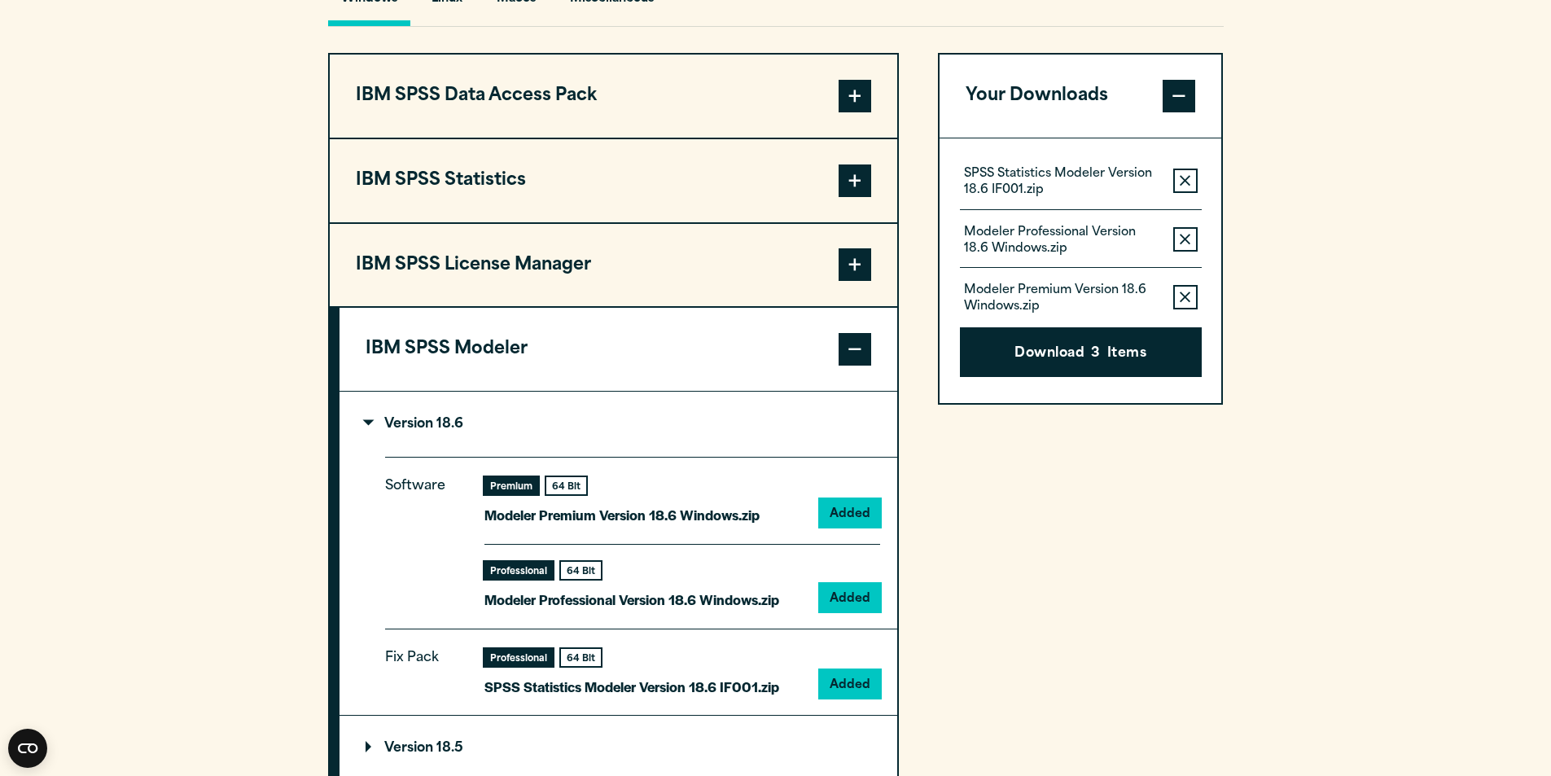
click at [1188, 167] on div "SPSS Statistics Modeler Version 18.6 IF001.zip Remove this item from your softw…" at bounding box center [1081, 187] width 242 height 46
click at [1187, 180] on icon "button" at bounding box center [1185, 180] width 11 height 11
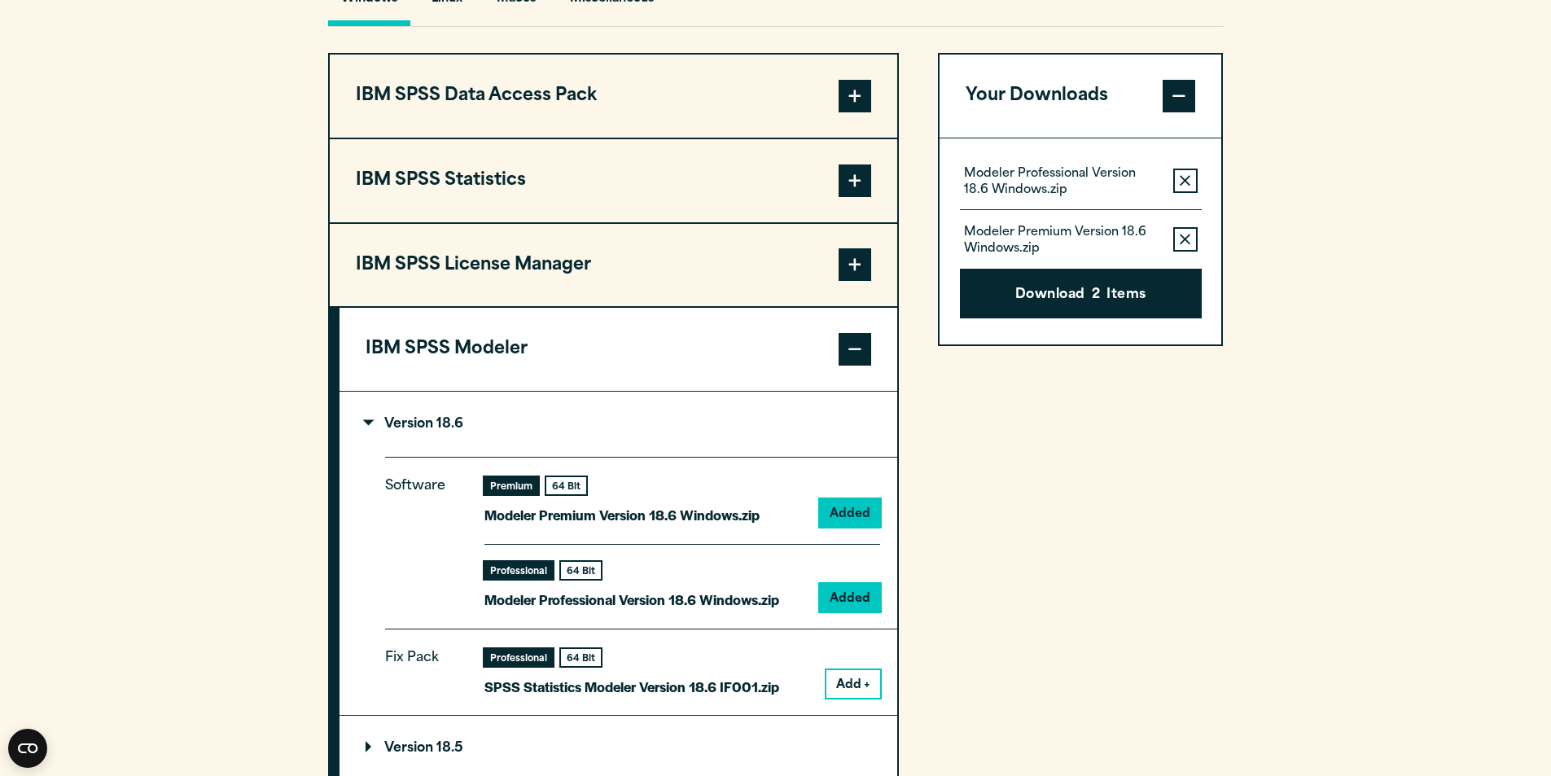
click at [1187, 180] on icon "button" at bounding box center [1185, 180] width 11 height 11
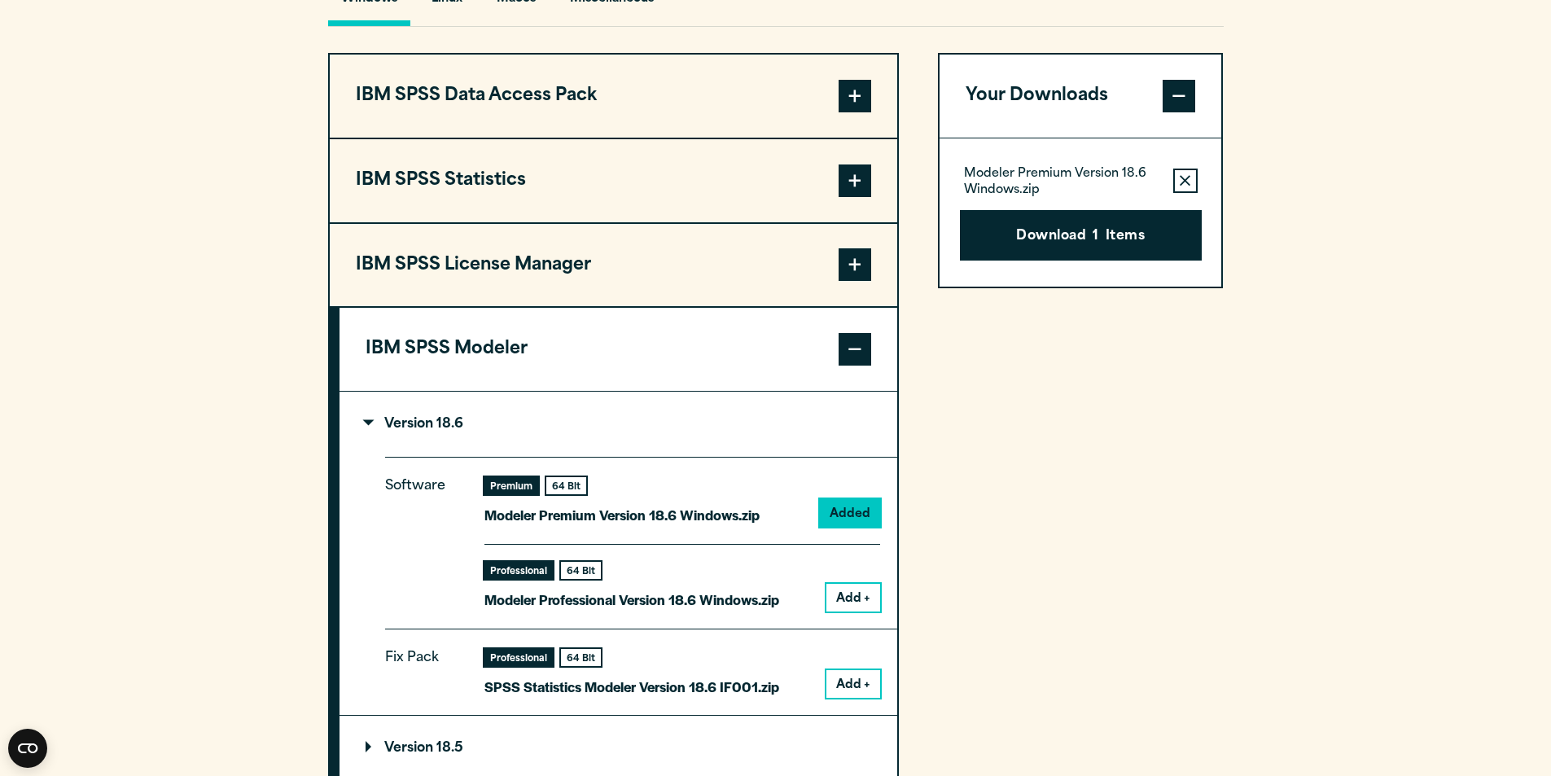
click at [1187, 180] on icon "button" at bounding box center [1185, 180] width 11 height 11
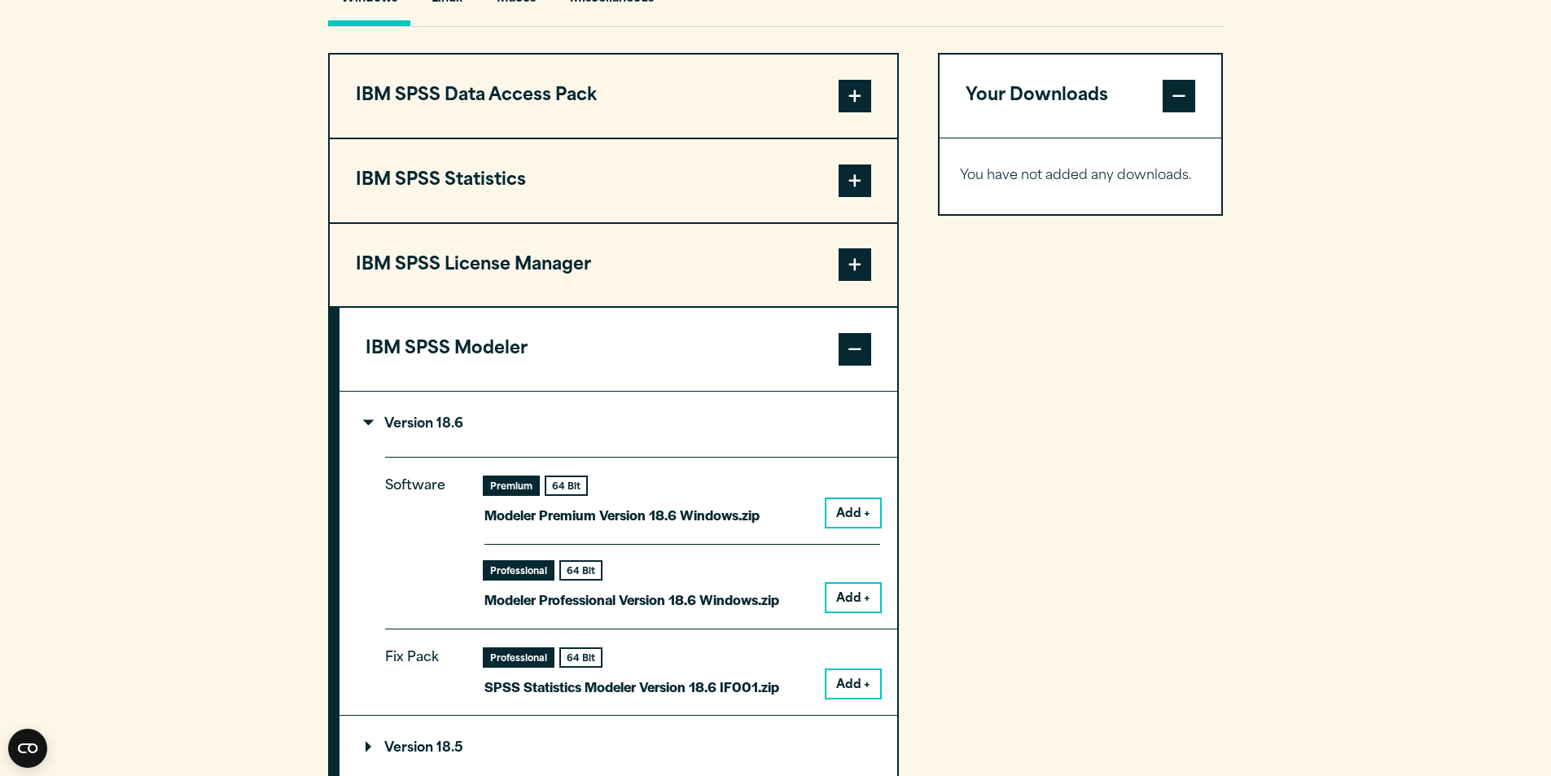
click at [865, 590] on button "Add +" at bounding box center [853, 598] width 54 height 28
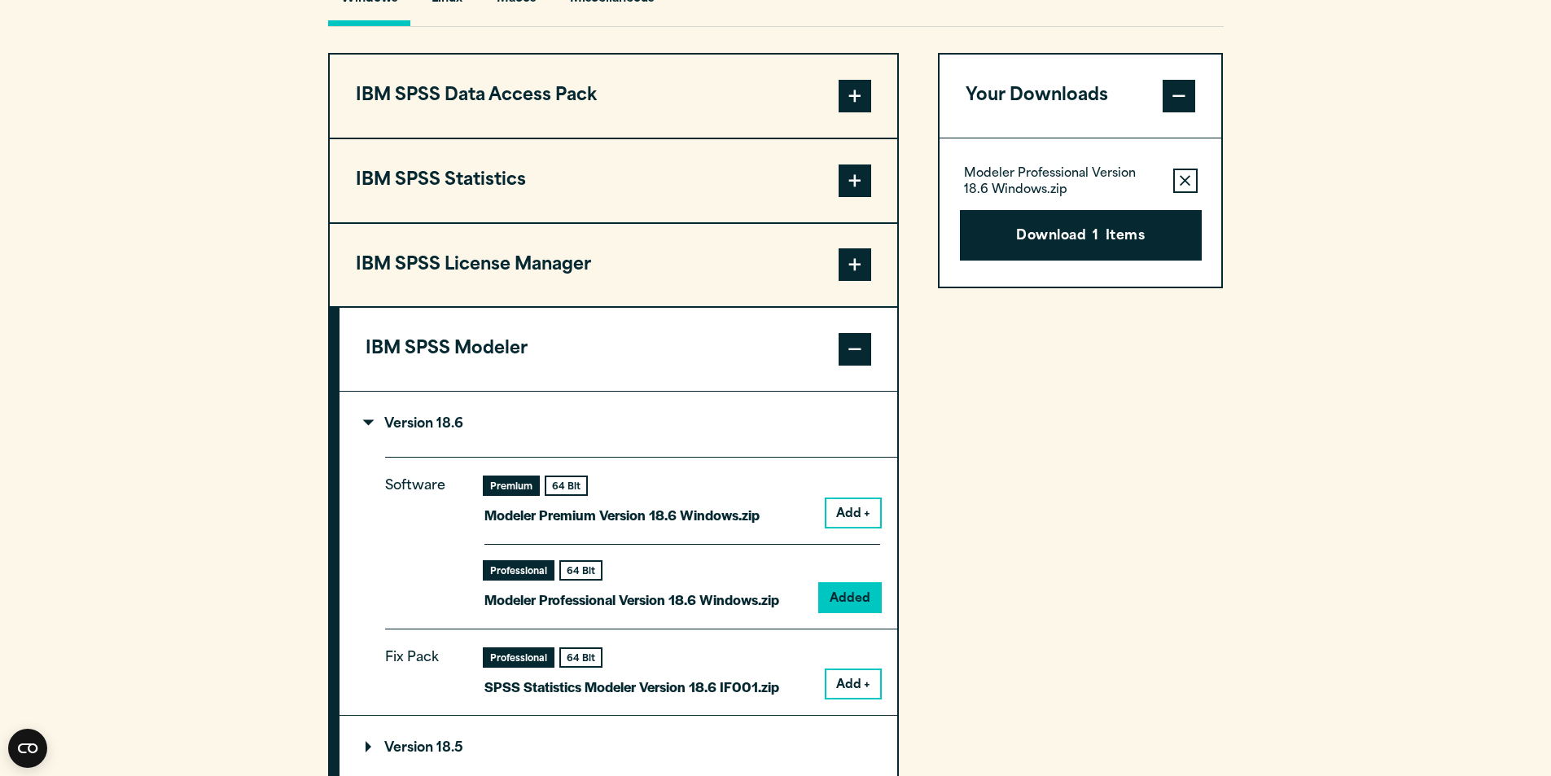
click at [1109, 252] on button "Download 1 Items" at bounding box center [1081, 235] width 242 height 50
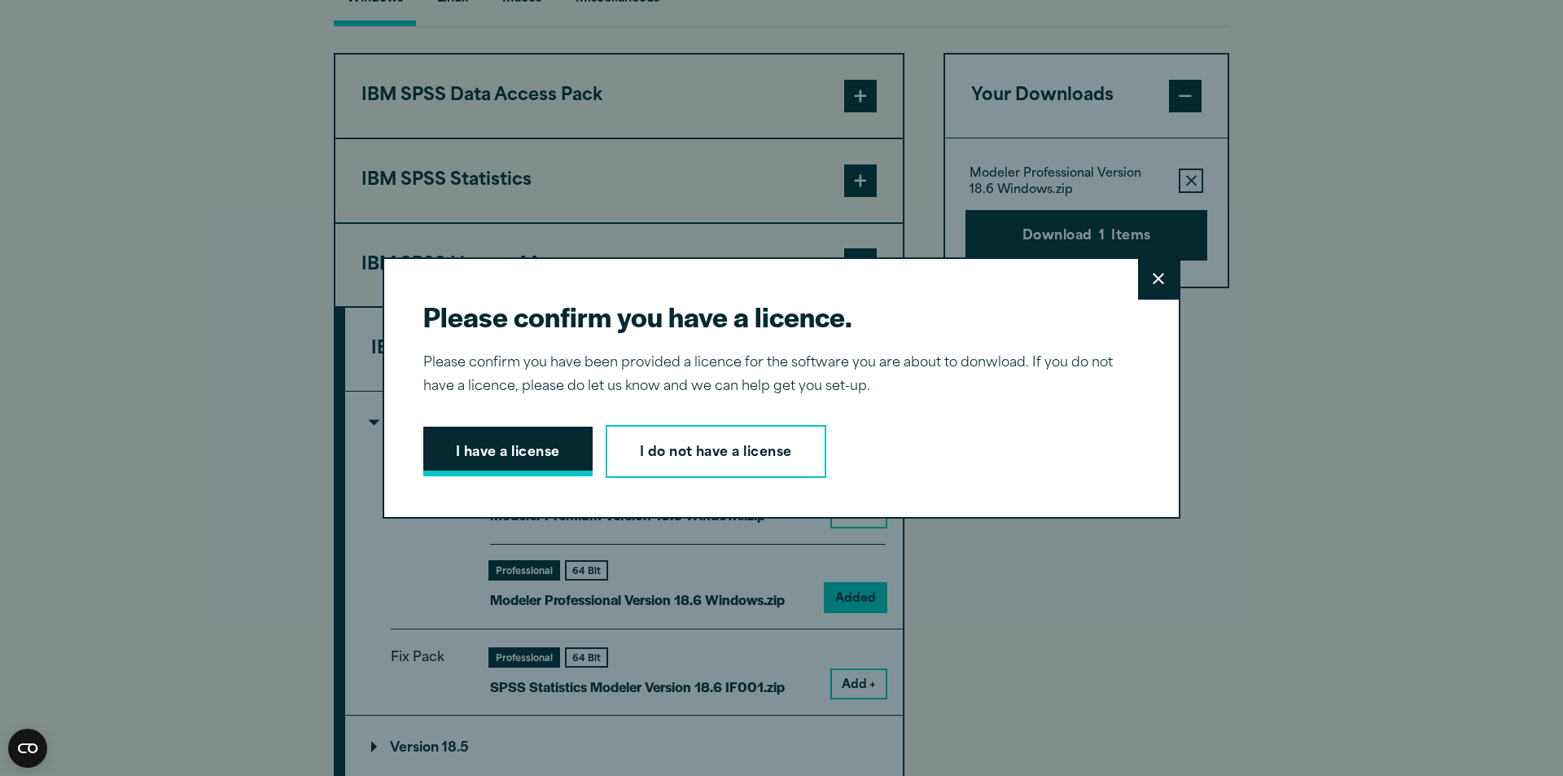
click at [468, 472] on button "I have a license" at bounding box center [507, 452] width 169 height 50
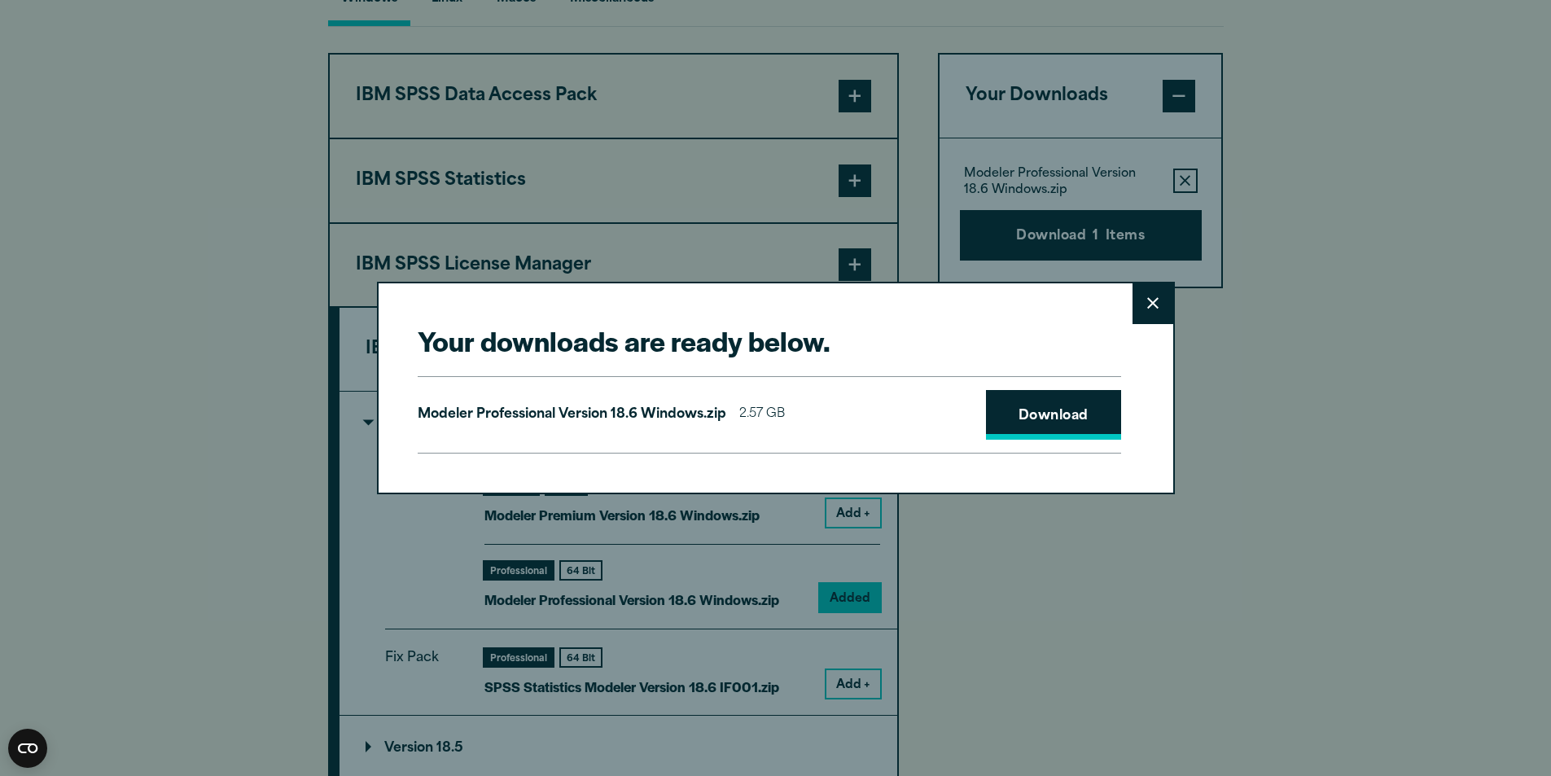
click at [1037, 429] on link "Download" at bounding box center [1053, 415] width 135 height 50
